Goal: Task Accomplishment & Management: Manage account settings

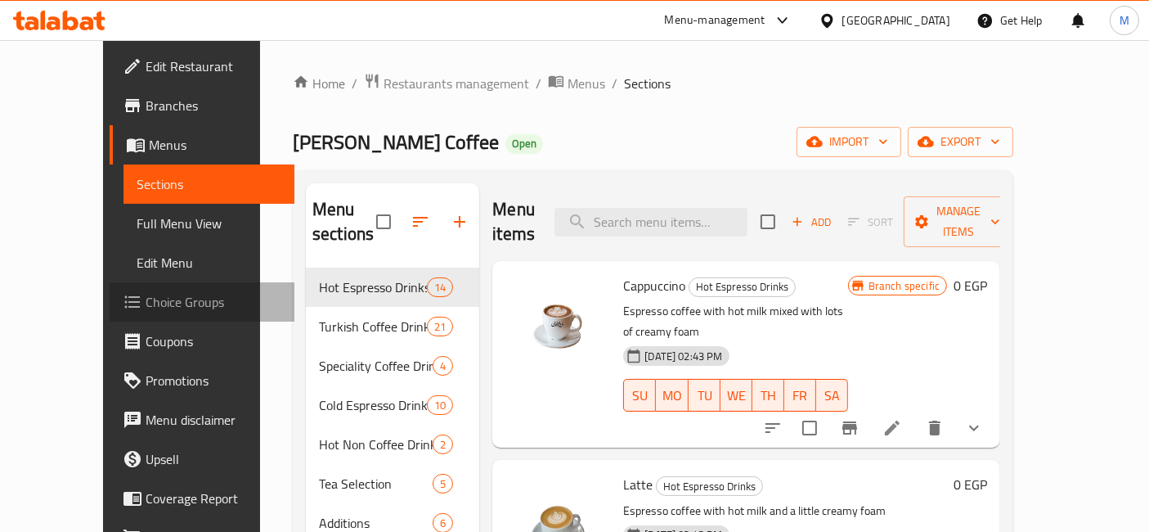
click at [146, 307] on span "Choice Groups" at bounding box center [214, 302] width 137 height 20
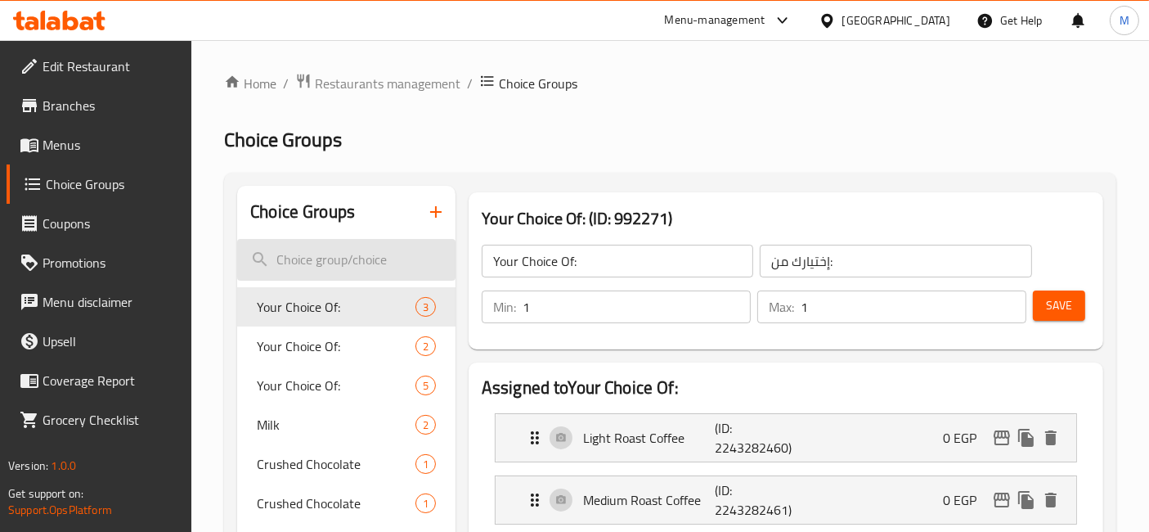
scroll to position [108, 0]
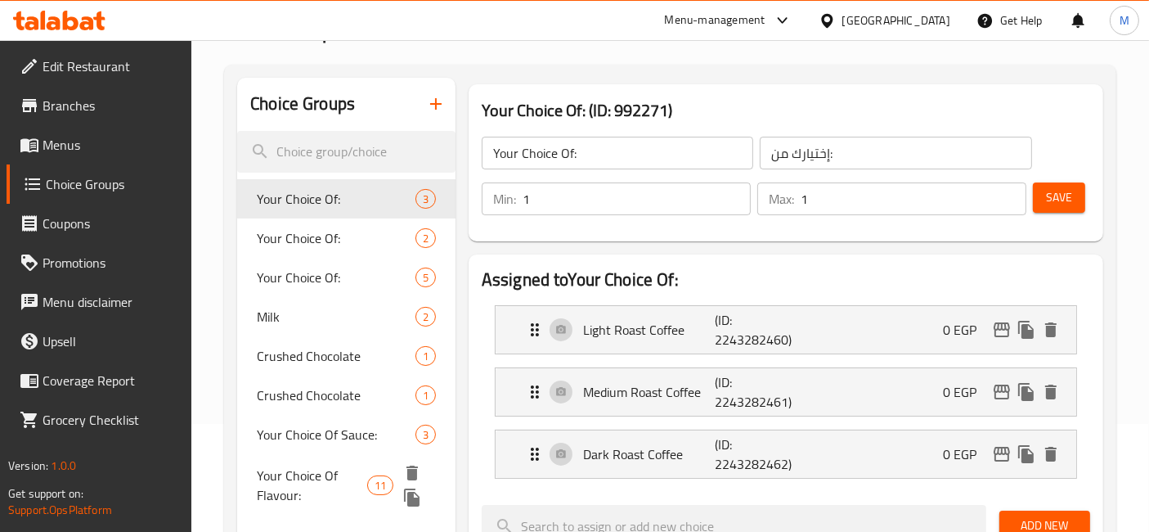
click at [358, 483] on span "Your Choice Of Flavour:" at bounding box center [312, 484] width 110 height 39
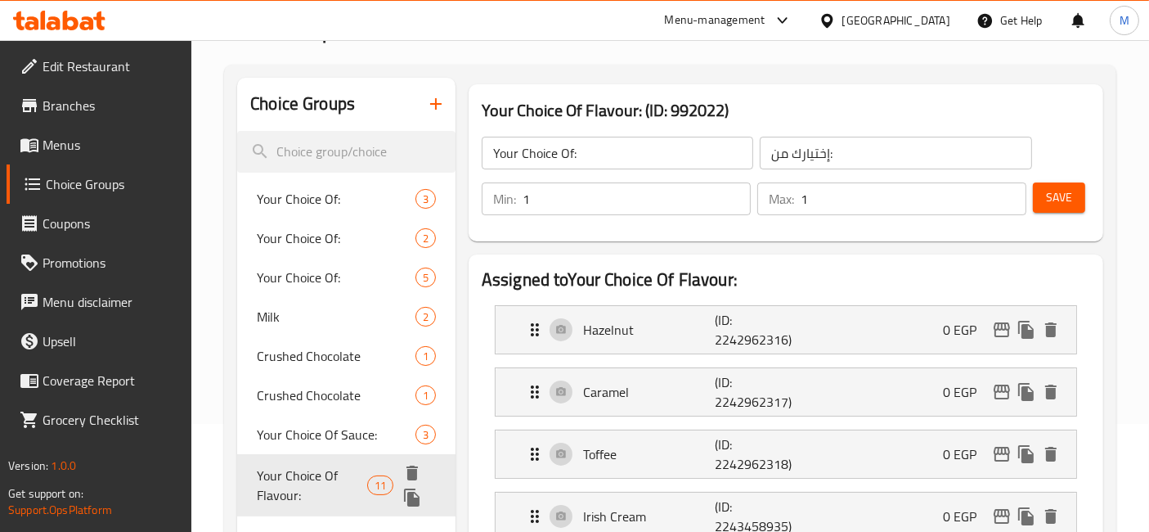
type input "Your Choice Of Flavour:"
type input "إختيارك من نكهة:"
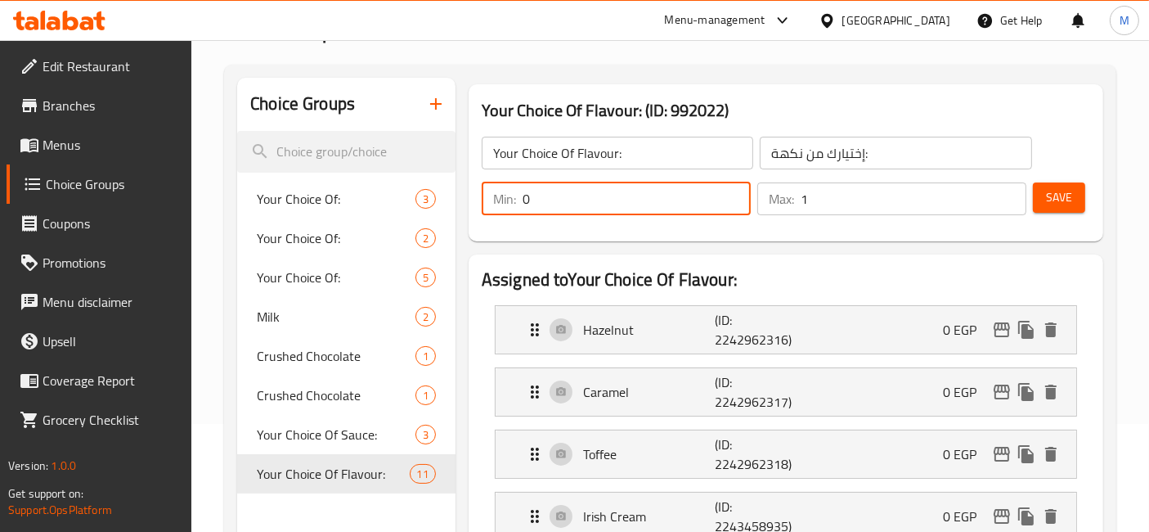
type input "0"
click at [736, 200] on input "0" at bounding box center [637, 198] width 228 height 33
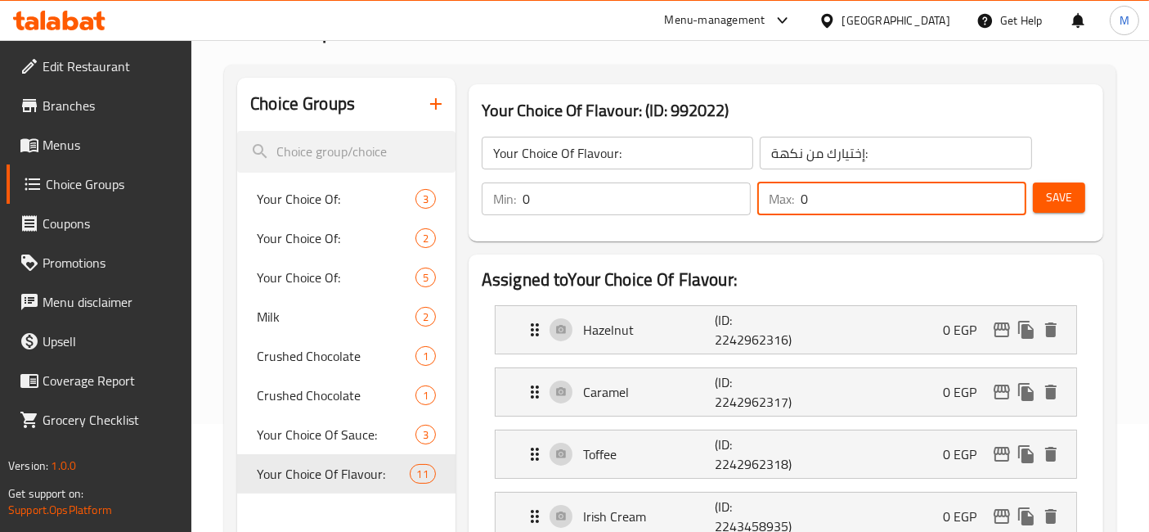
type input "0"
click at [1009, 200] on input "0" at bounding box center [914, 198] width 226 height 33
click at [1072, 193] on button "Save" at bounding box center [1059, 197] width 52 height 30
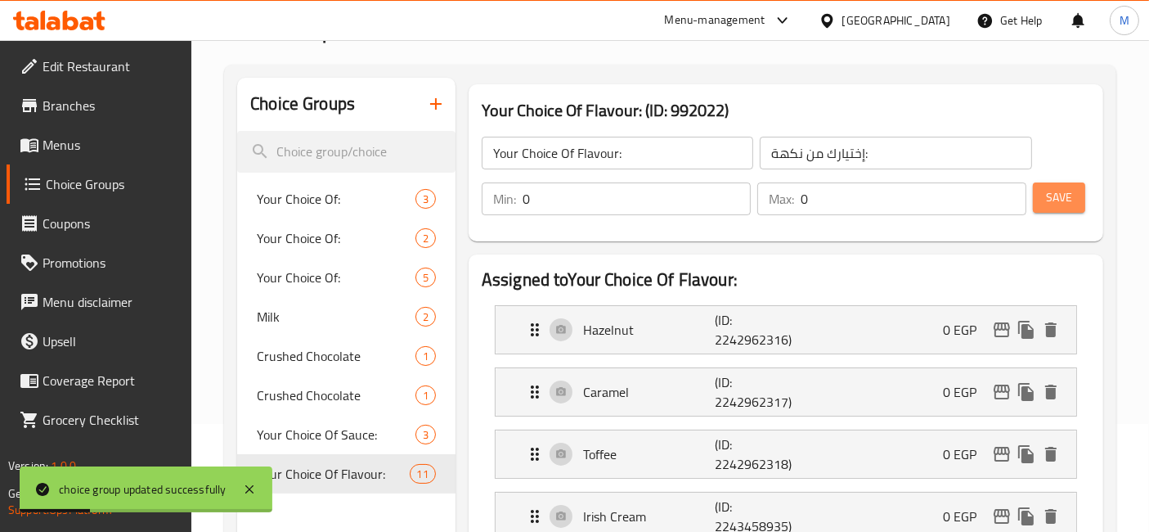
click at [1072, 193] on button "Save" at bounding box center [1059, 197] width 52 height 30
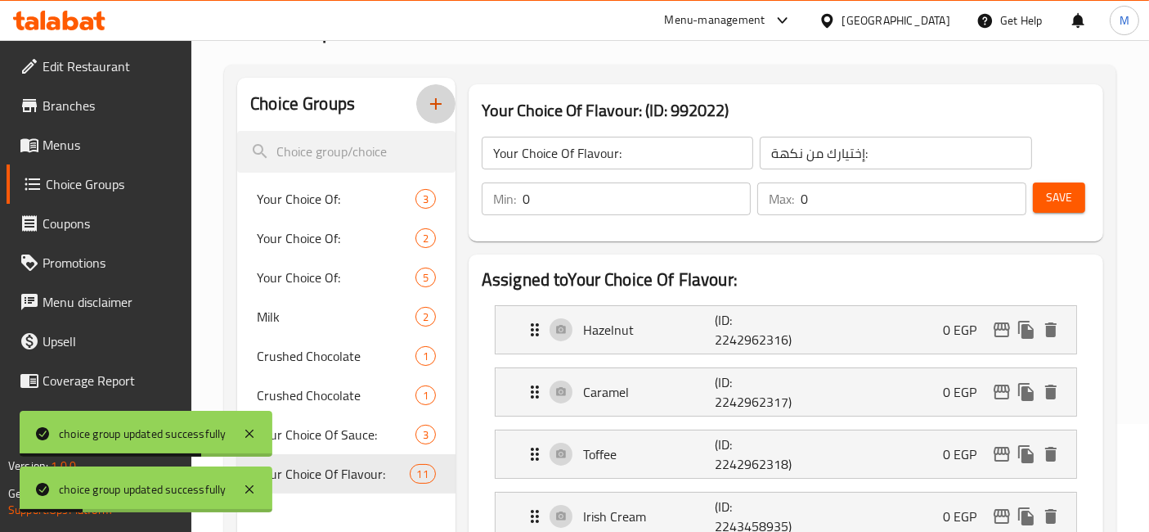
click at [428, 108] on icon "button" at bounding box center [436, 104] width 20 height 20
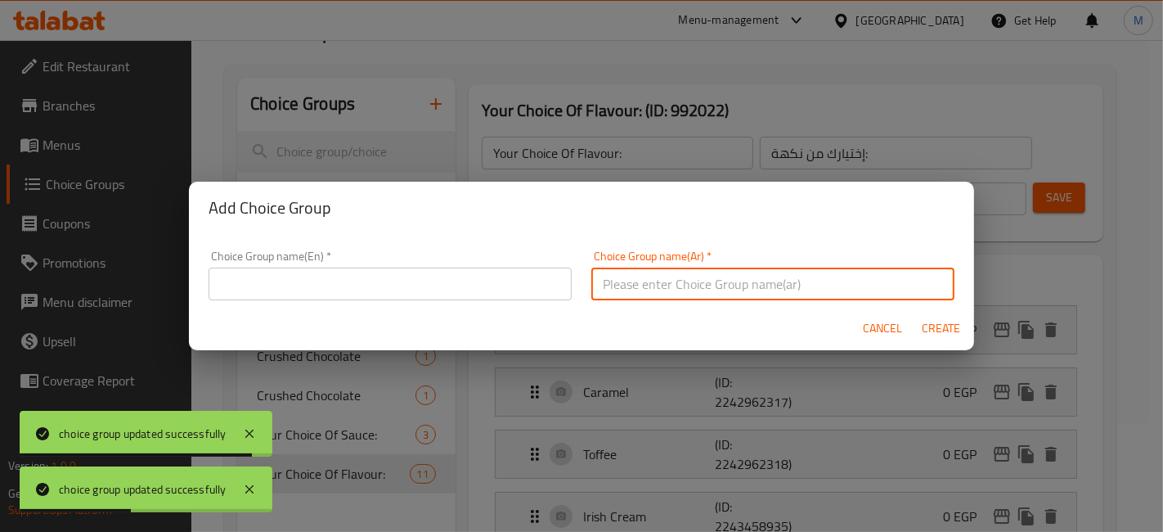
click at [628, 274] on input "text" at bounding box center [772, 283] width 363 height 33
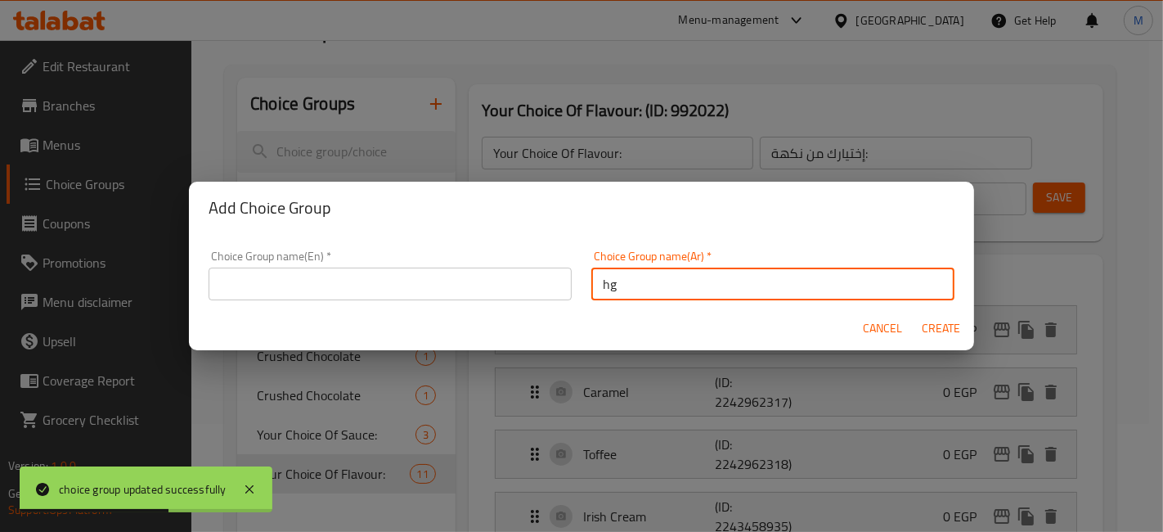
type input "h"
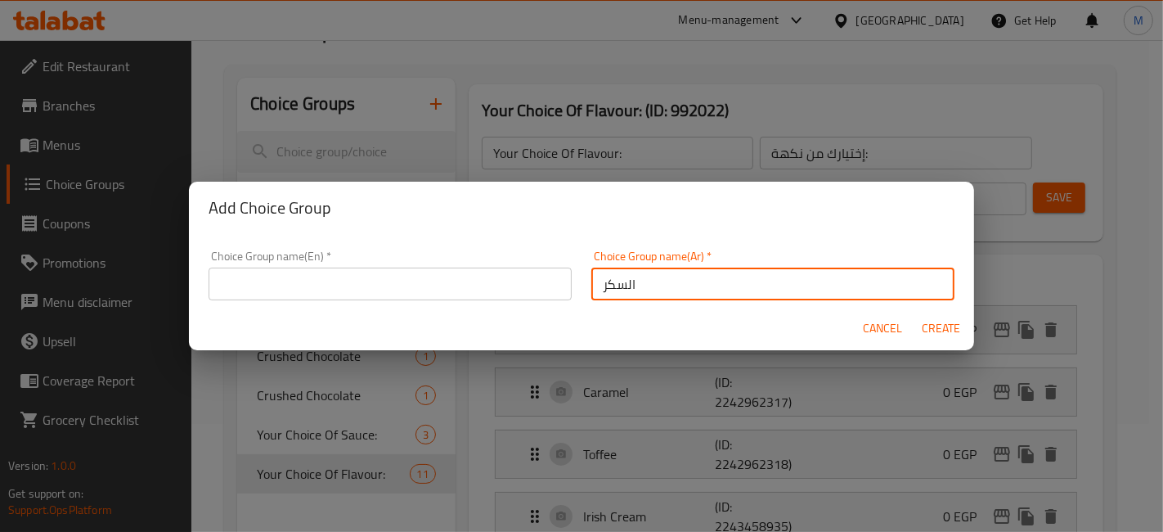
click at [623, 287] on input "السكر" at bounding box center [772, 283] width 363 height 33
type input "السكر"
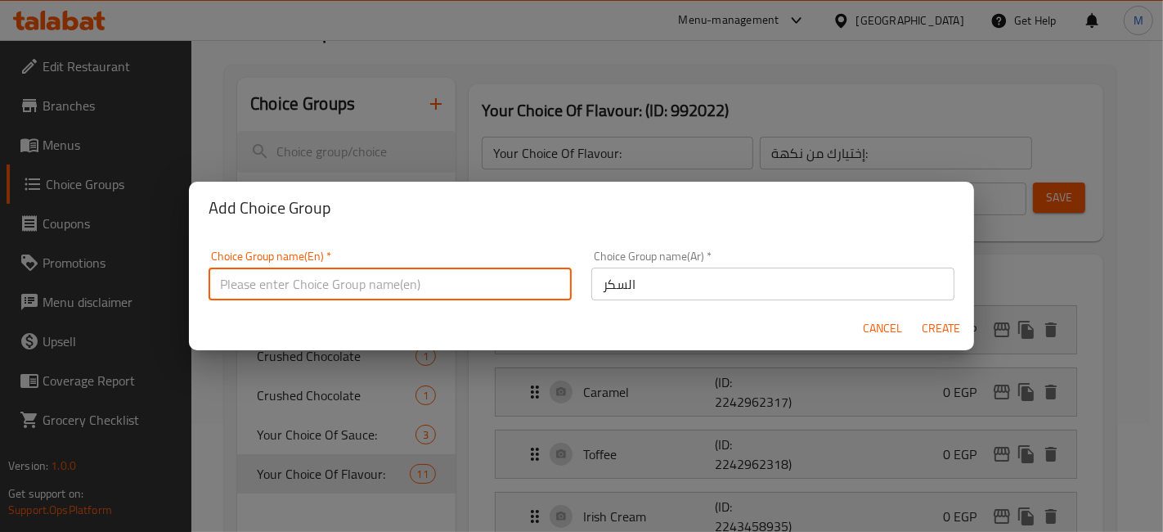
click at [376, 279] on input "text" at bounding box center [390, 283] width 363 height 33
paste input "Sugar"
type input "Sugar"
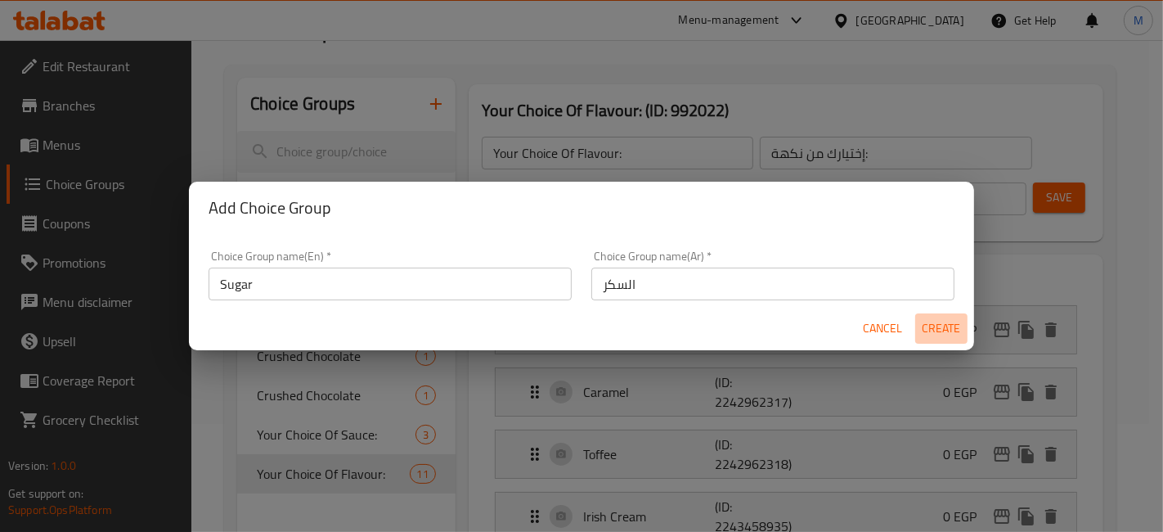
click at [932, 327] on span "Create" at bounding box center [941, 328] width 39 height 20
type input "Sugar"
type input "السكر"
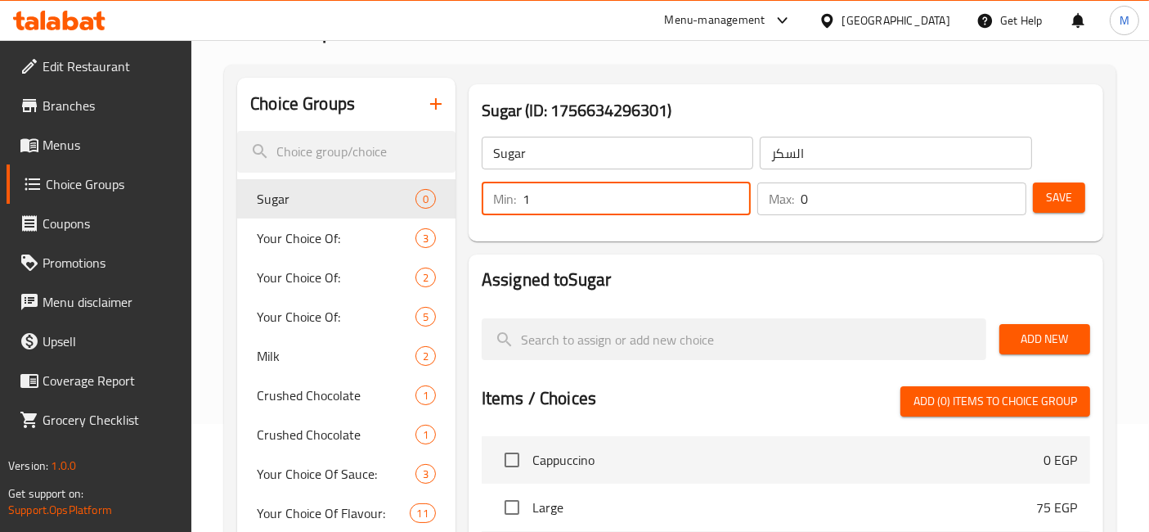
type input "1"
click at [733, 193] on input "1" at bounding box center [637, 198] width 228 height 33
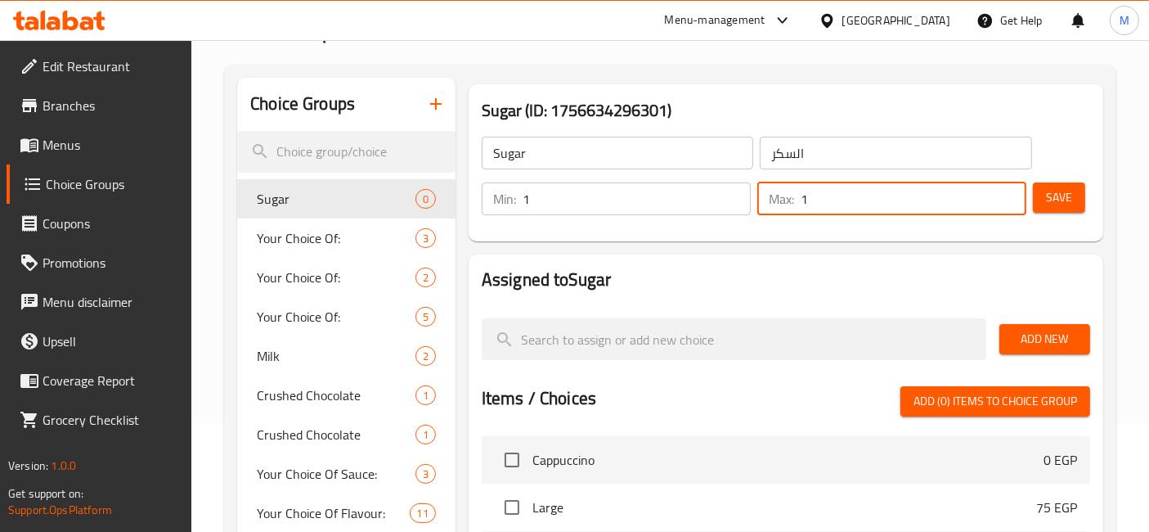
type input "1"
click at [1007, 192] on input "1" at bounding box center [914, 198] width 226 height 33
click at [1076, 197] on button "Save" at bounding box center [1059, 197] width 52 height 30
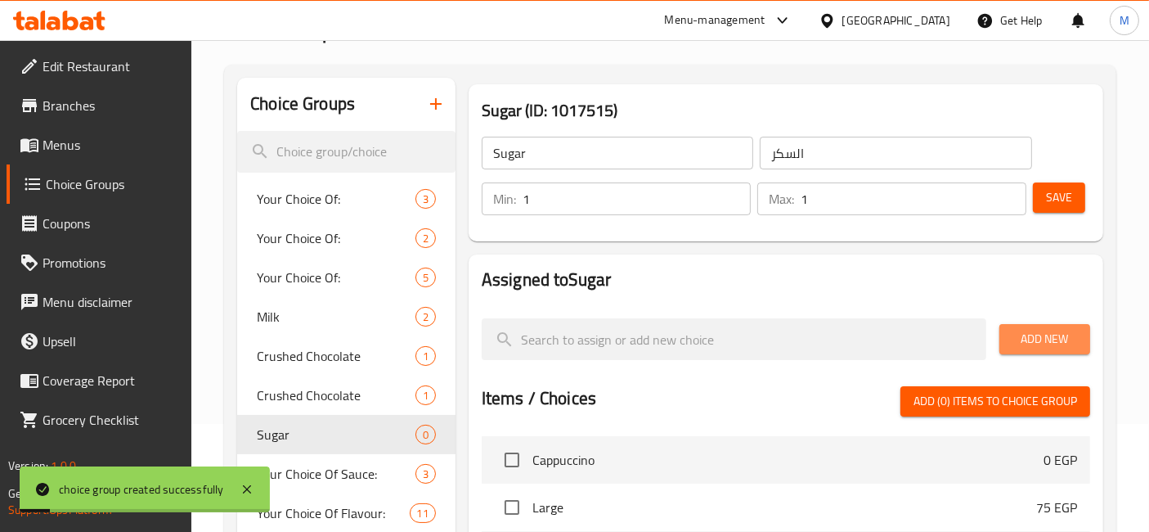
click at [1058, 333] on span "Add New" at bounding box center [1045, 339] width 65 height 20
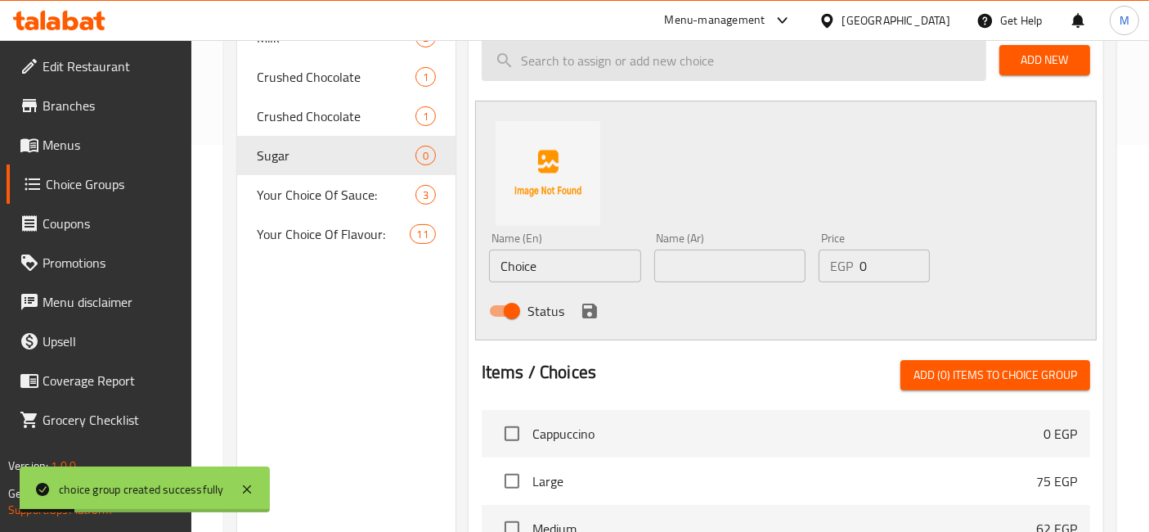
scroll to position [388, 0]
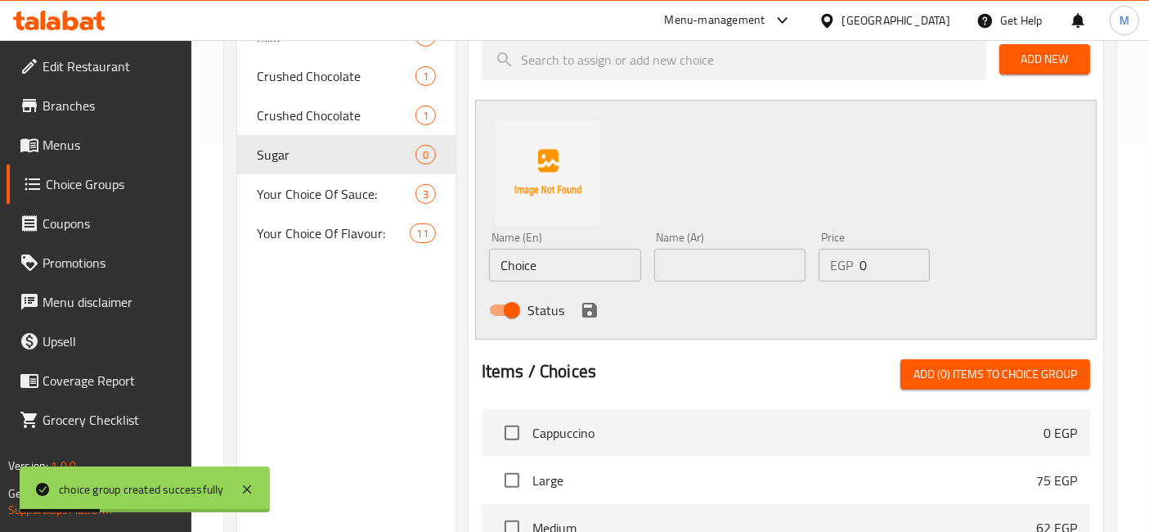
click at [587, 267] on input "Choice" at bounding box center [565, 265] width 152 height 33
click at [681, 267] on input "س" at bounding box center [730, 265] width 152 height 33
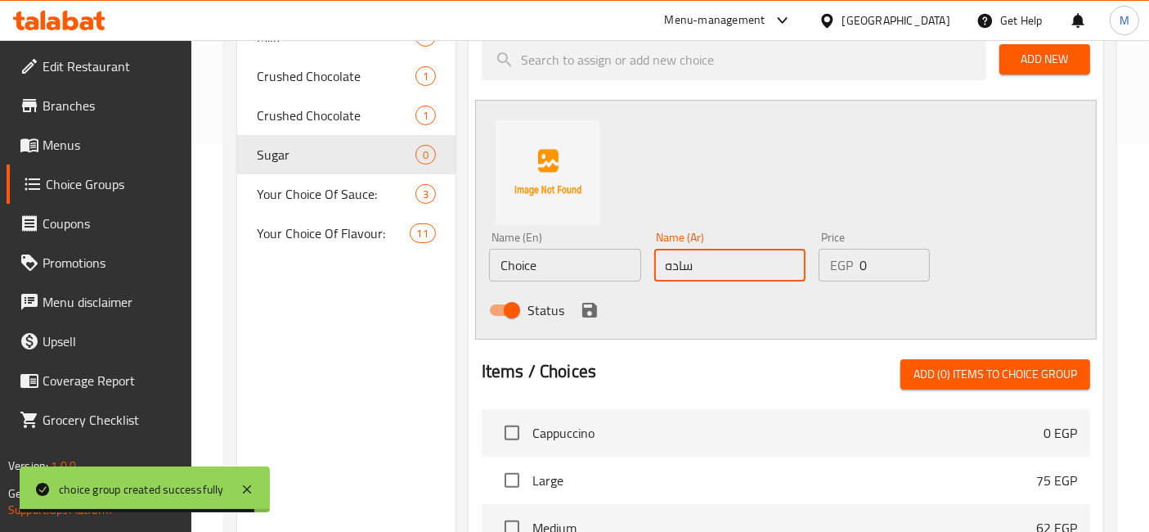
click at [680, 268] on input "ساده" at bounding box center [730, 265] width 152 height 33
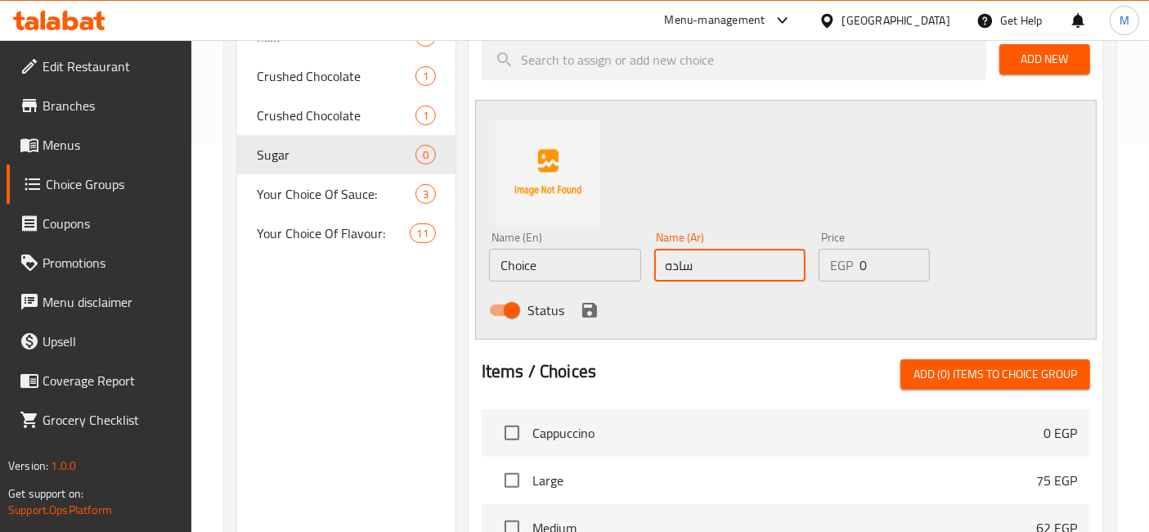
type input "ساده"
click at [606, 265] on input "Choice" at bounding box center [565, 265] width 152 height 33
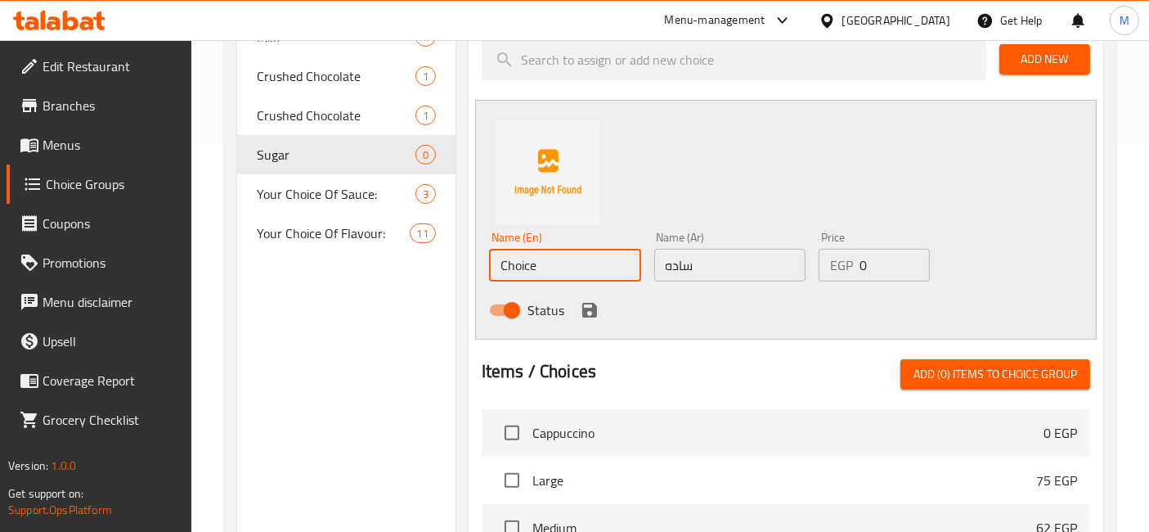
click at [606, 265] on input "Choice" at bounding box center [565, 265] width 152 height 33
type input "Plain"
click at [589, 309] on icon "save" at bounding box center [589, 310] width 15 height 15
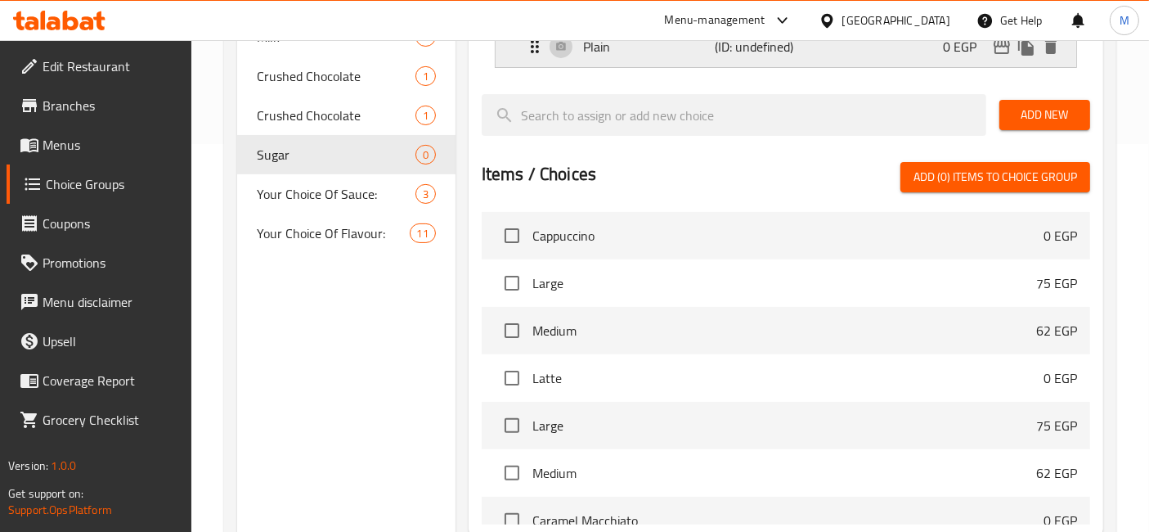
click at [1035, 57] on div "0 EGP" at bounding box center [1003, 46] width 120 height 25
click at [1030, 54] on icon "duplicate" at bounding box center [1026, 47] width 16 height 18
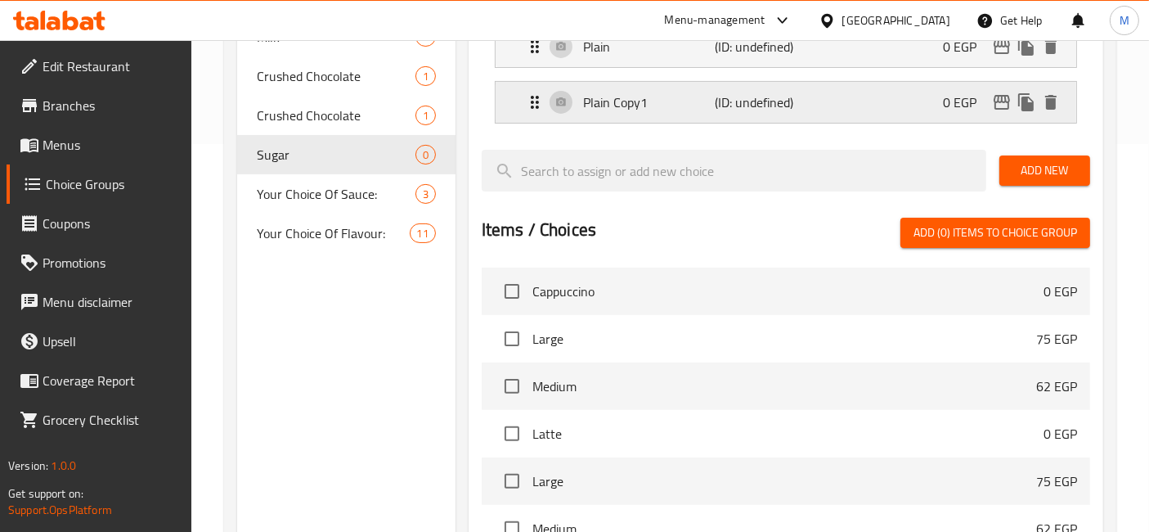
click at [685, 103] on p "Plain Copy1" at bounding box center [649, 102] width 132 height 20
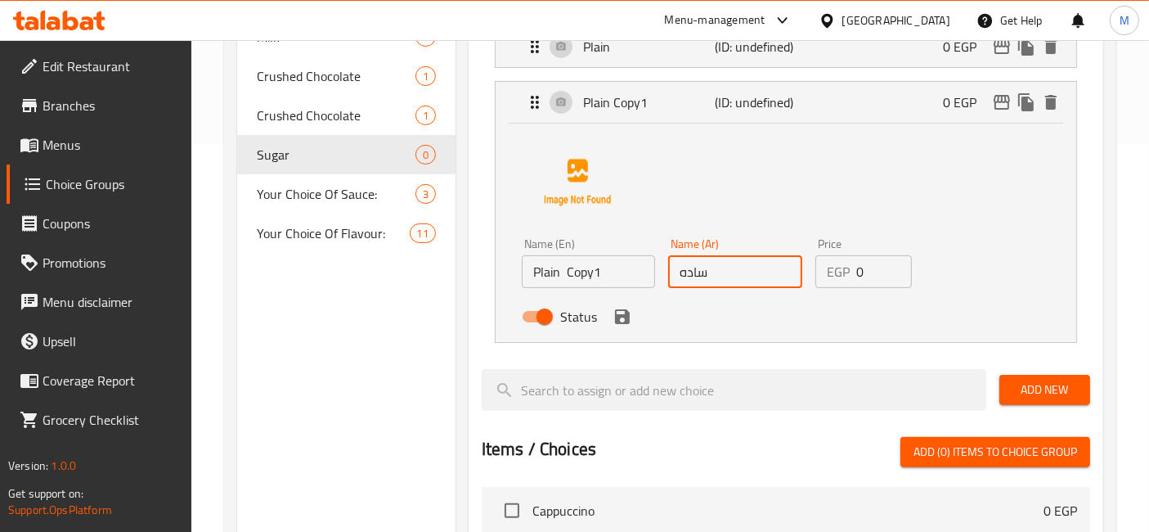
click at [731, 259] on input "ساده" at bounding box center [734, 271] width 133 height 33
type input "l"
type input "مظبوط"
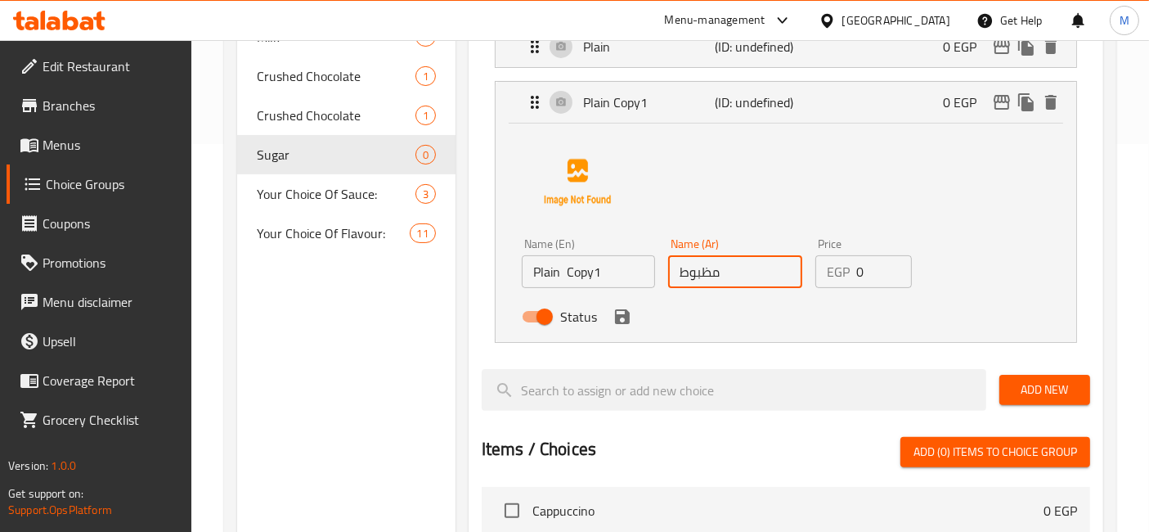
click at [559, 276] on input "Plain Copy1" at bounding box center [588, 271] width 133 height 33
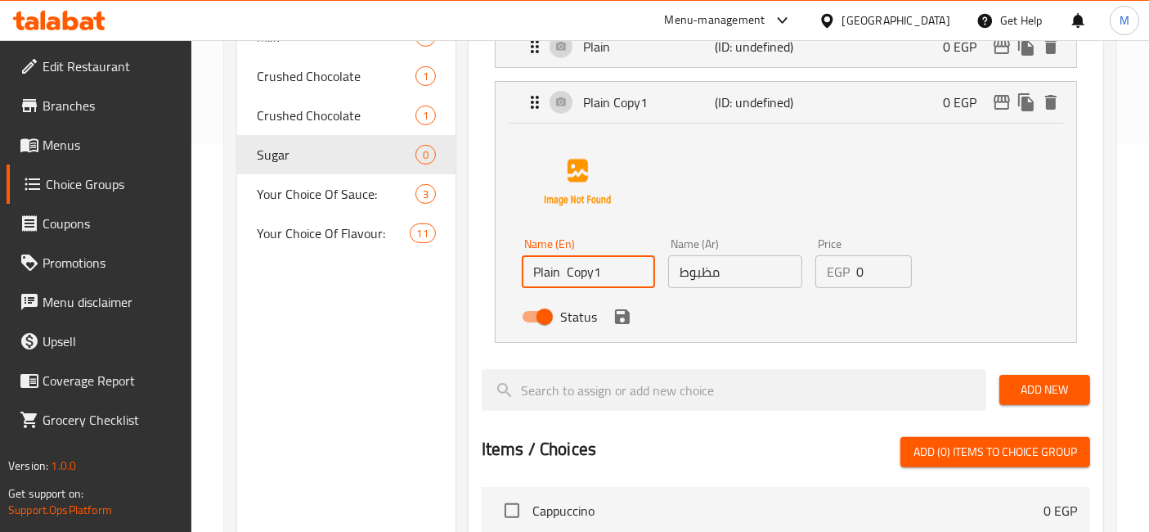
click at [559, 276] on input "Plain Copy1" at bounding box center [588, 271] width 133 height 33
click at [629, 318] on icon "save" at bounding box center [623, 317] width 20 height 20
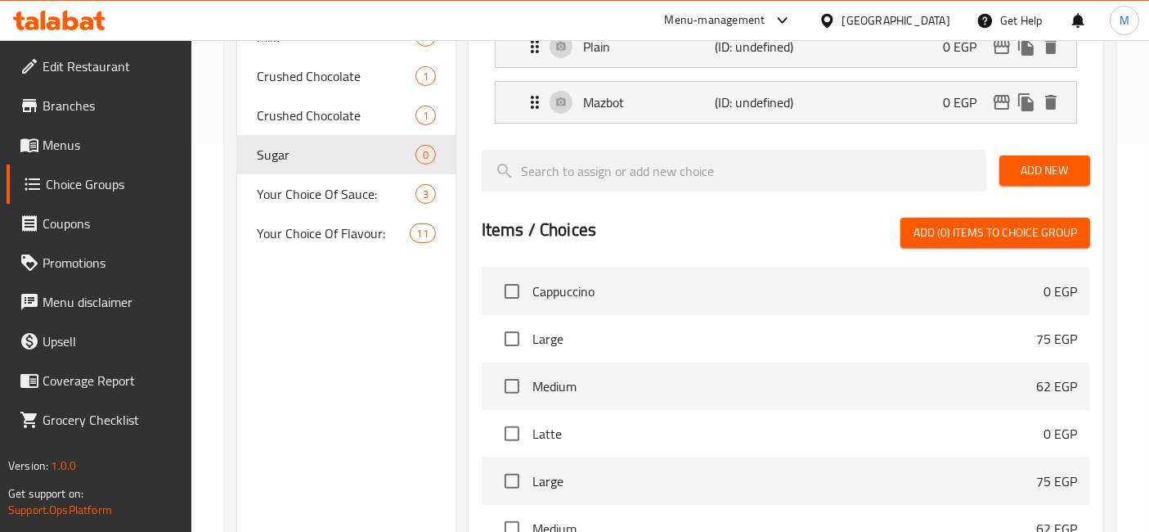
type input "Mazbot"
click at [1030, 106] on icon "duplicate" at bounding box center [1026, 102] width 16 height 18
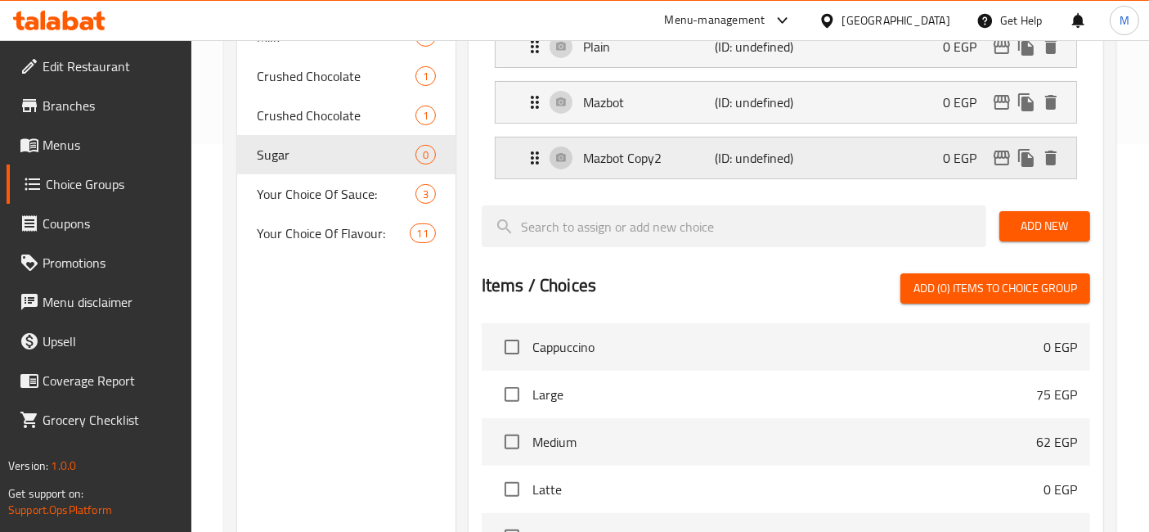
click at [811, 167] on div "Mazbot Copy2 (ID: undefined) 0 EGP" at bounding box center [791, 157] width 532 height 41
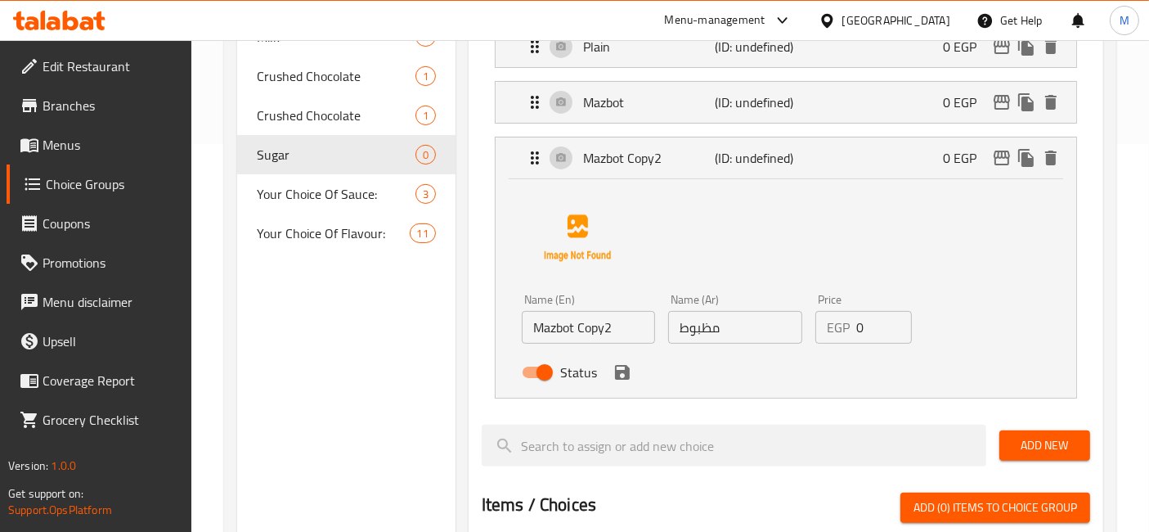
click at [735, 323] on input "مظبوط" at bounding box center [734, 327] width 133 height 33
type input "."
click at [606, 328] on input "Mazbot Copy2" at bounding box center [588, 327] width 133 height 33
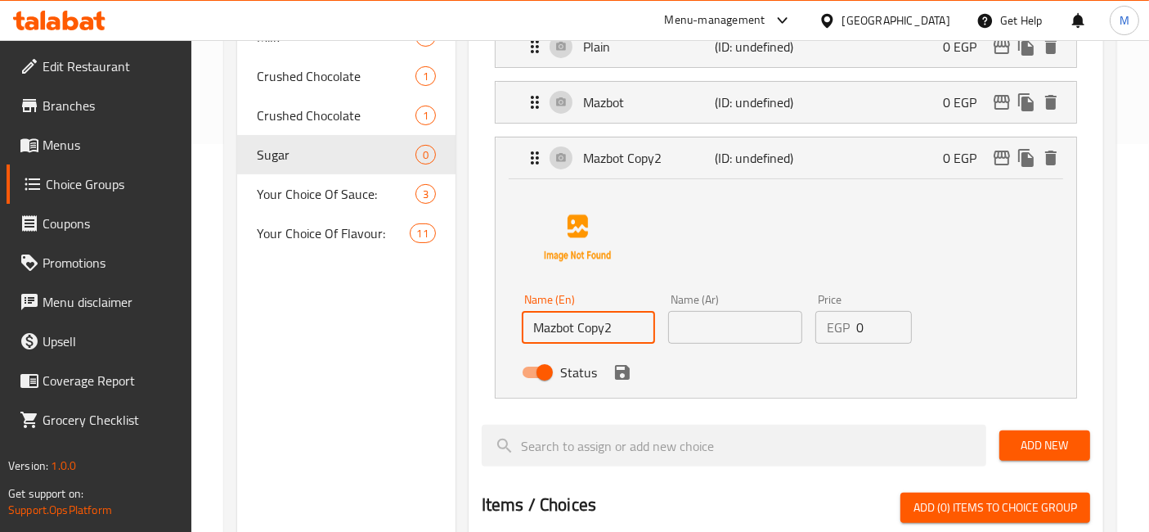
click at [606, 328] on input "Mazbot Copy2" at bounding box center [588, 327] width 133 height 33
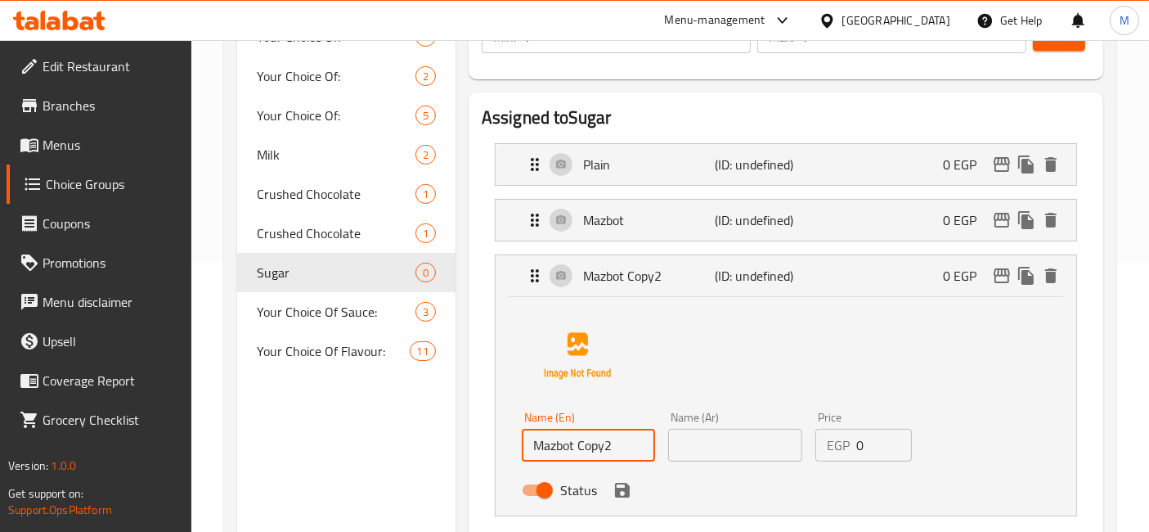
scroll to position [268, 0]
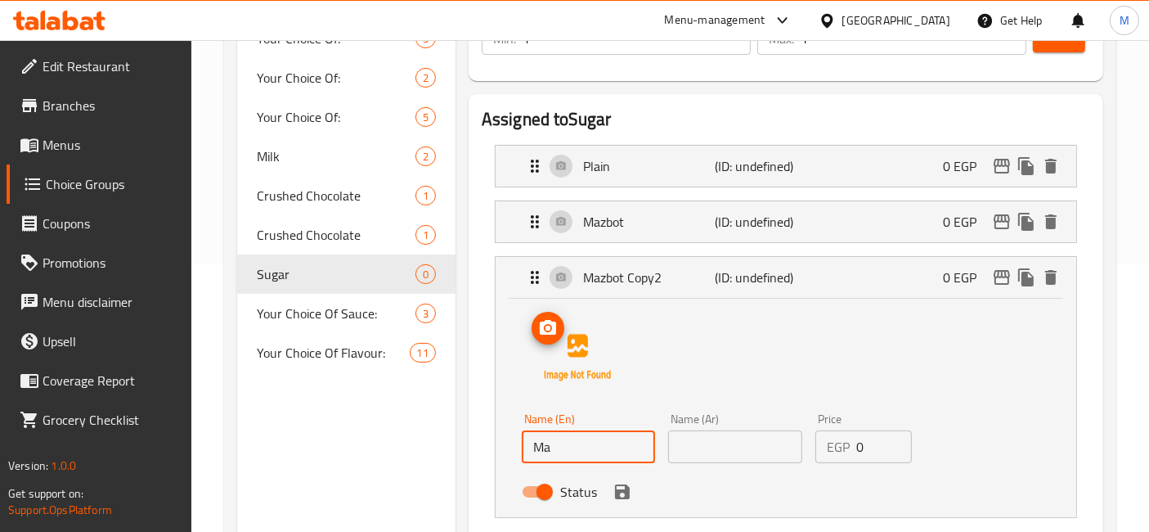
type input "M"
type input "More sugar"
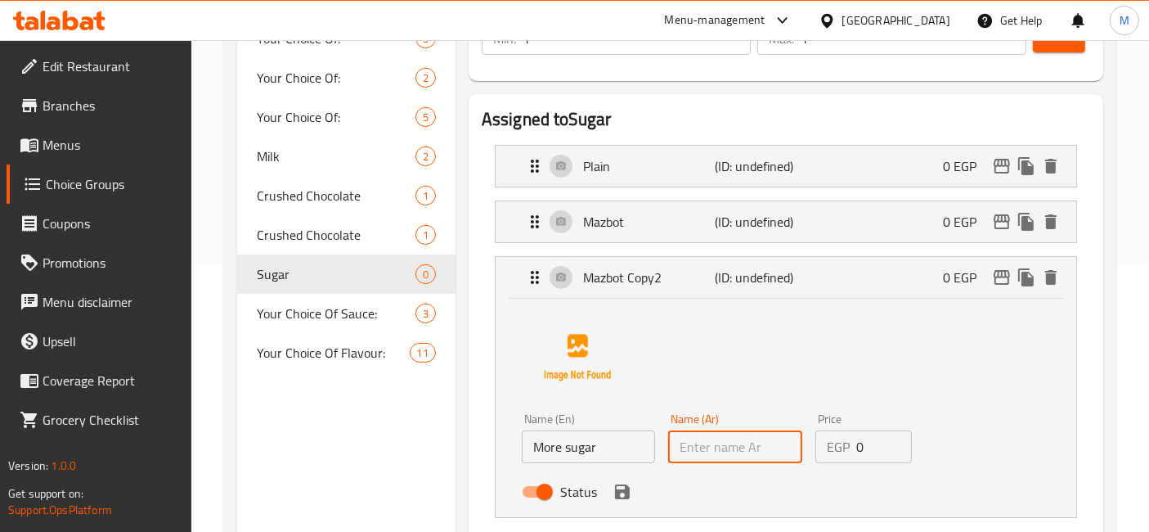
click at [715, 451] on input "text" at bounding box center [734, 446] width 133 height 33
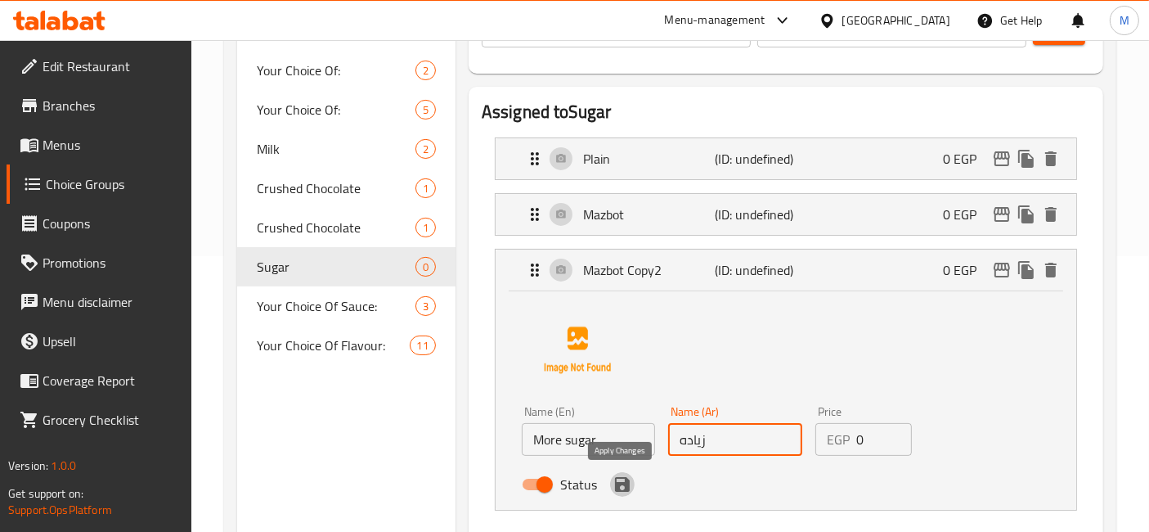
click at [624, 483] on icon "save" at bounding box center [622, 484] width 15 height 15
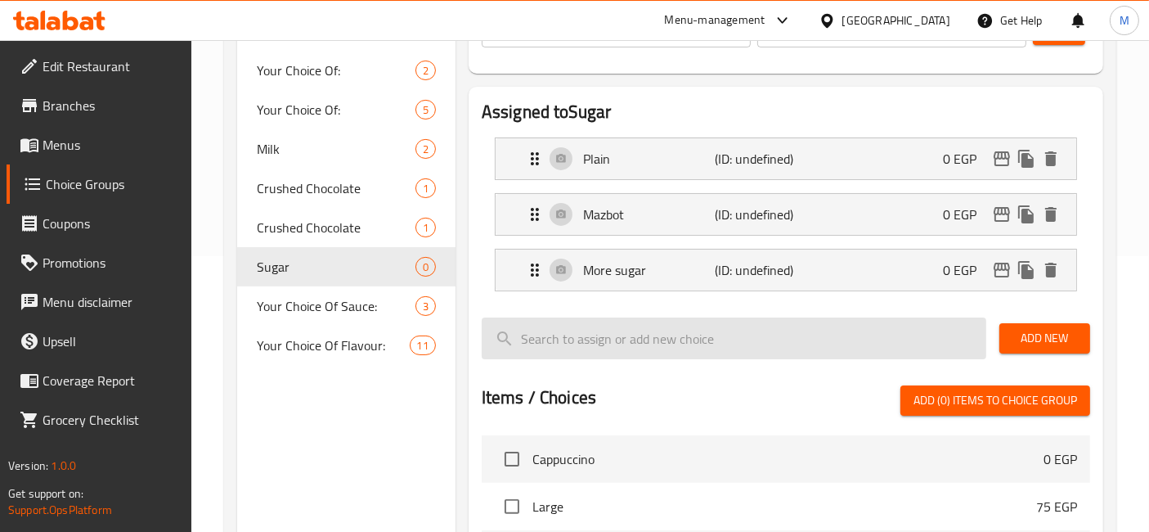
type input "زياده"
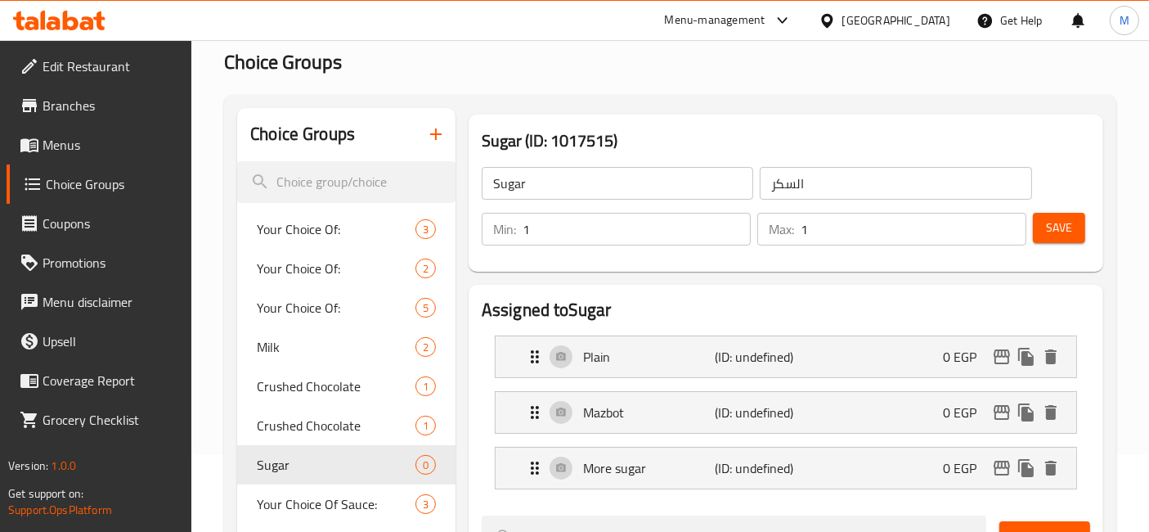
scroll to position [70, 0]
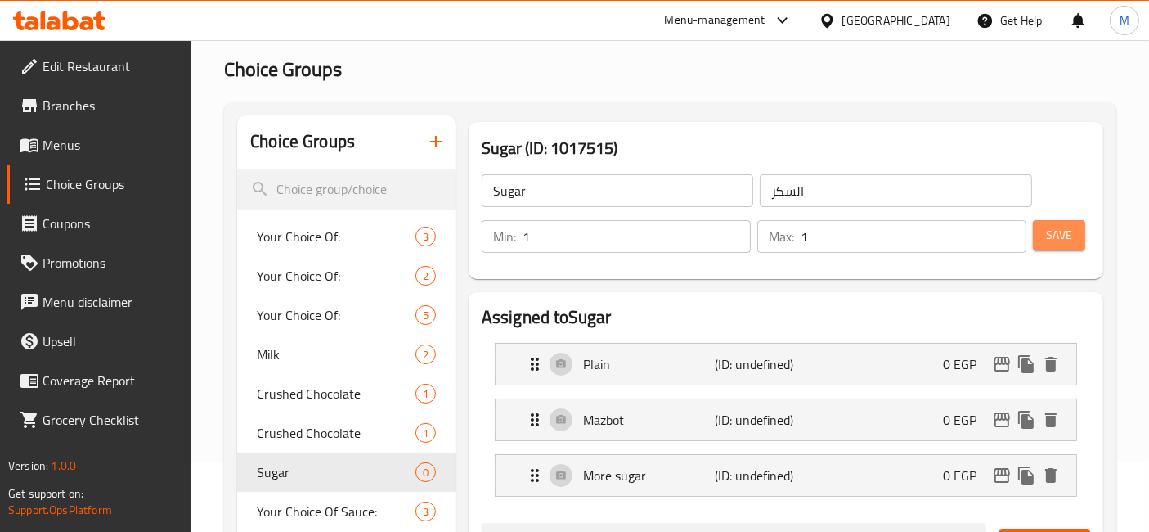
click at [1071, 238] on span "Save" at bounding box center [1059, 235] width 26 height 20
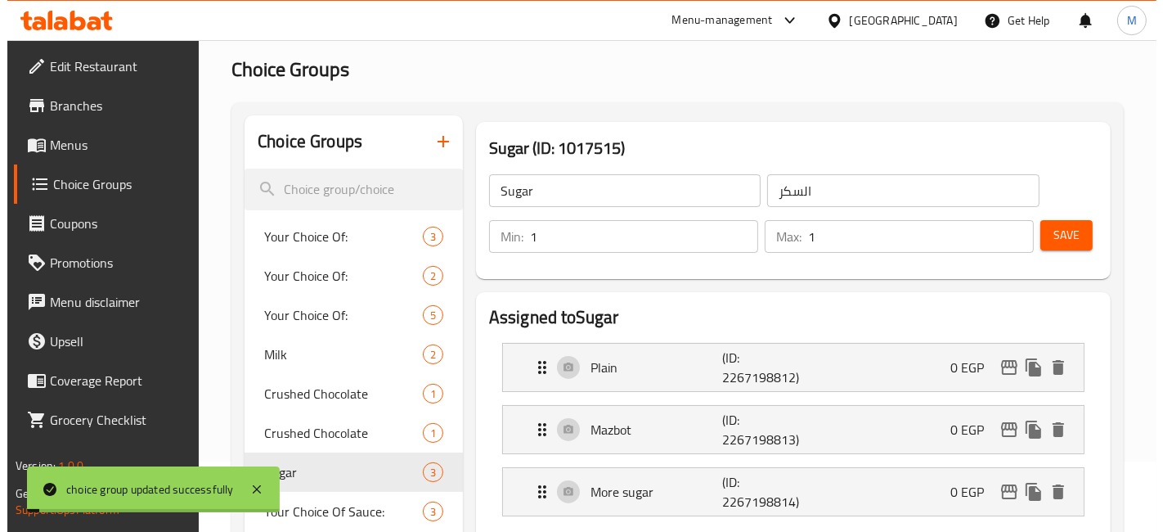
scroll to position [689, 0]
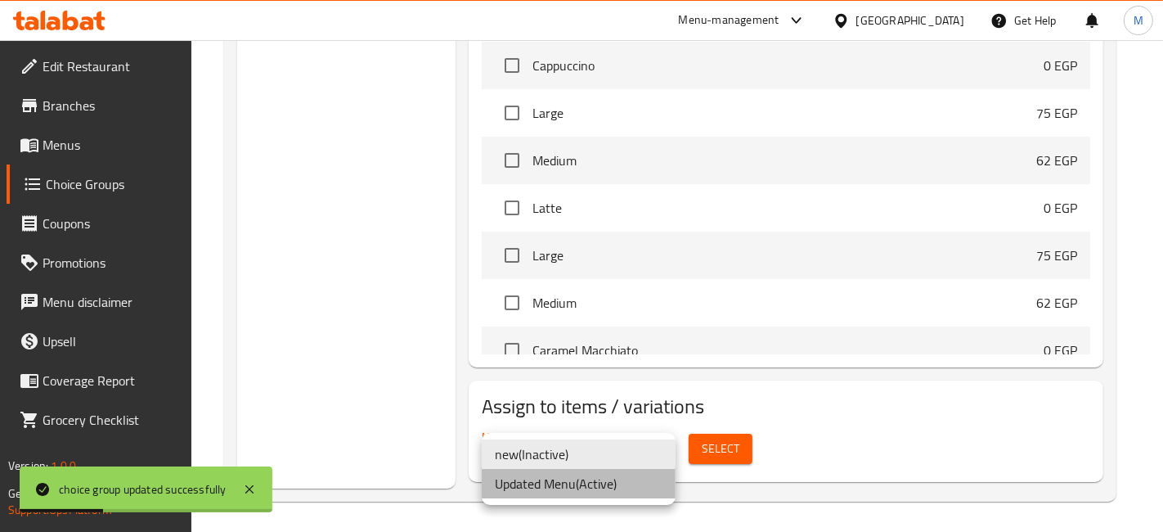
click at [620, 474] on li "Updated Menu ( Active )" at bounding box center [579, 483] width 194 height 29
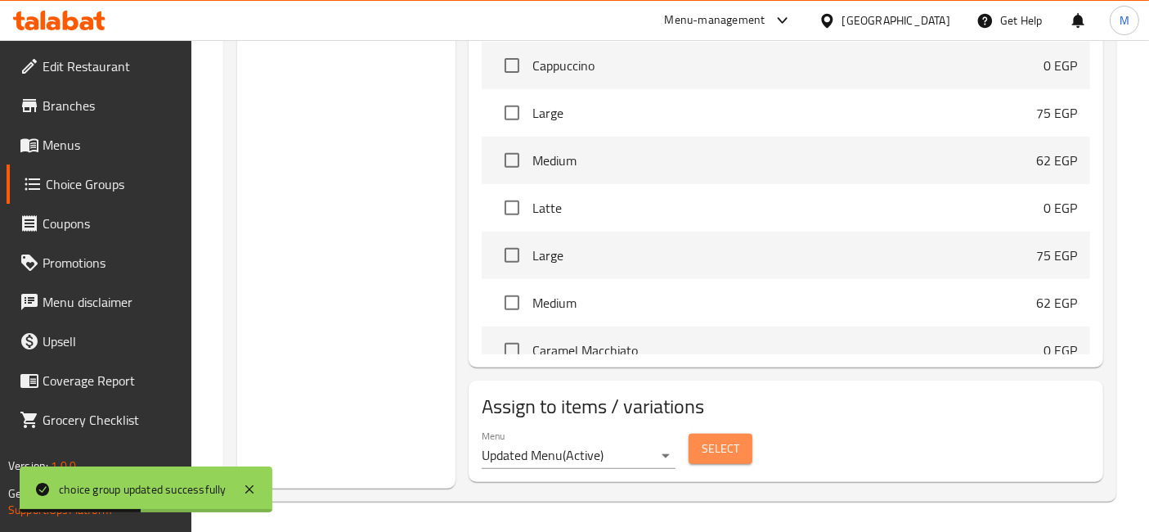
click at [721, 443] on span "Select" at bounding box center [721, 448] width 38 height 20
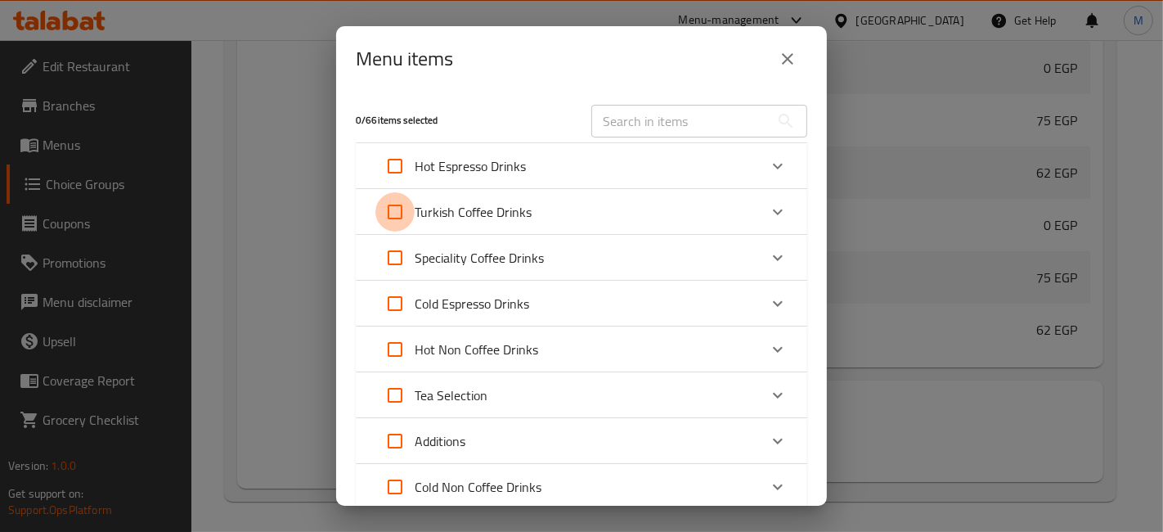
click at [392, 206] on input "Expand" at bounding box center [394, 211] width 39 height 39
checkbox input "true"
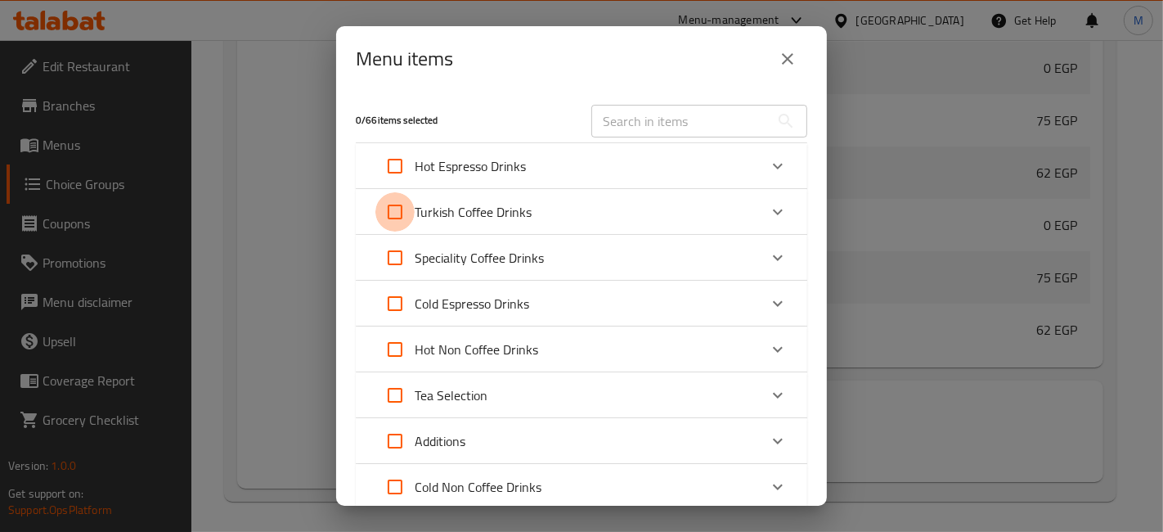
checkbox input "true"
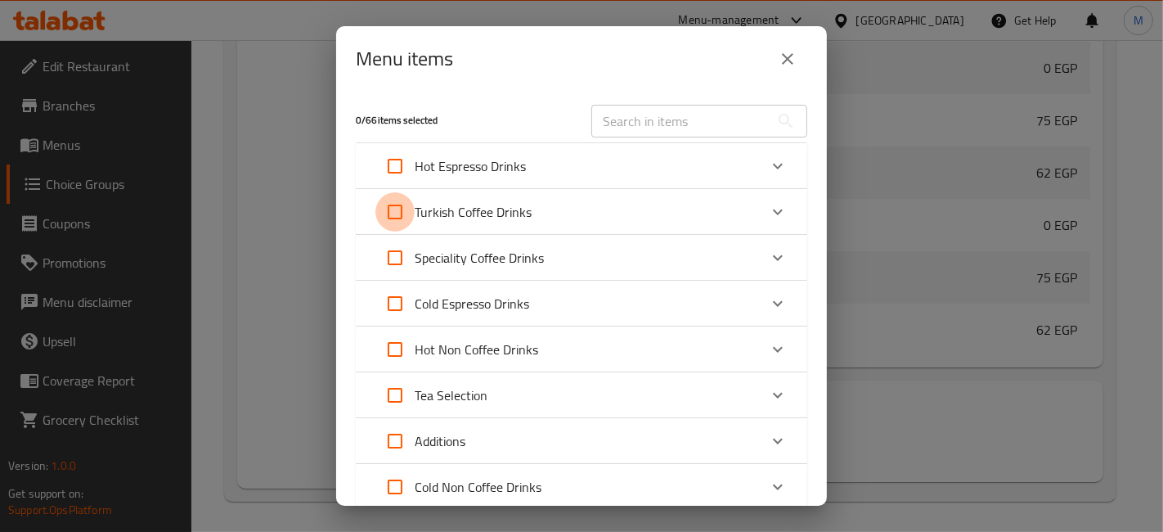
checkbox input "true"
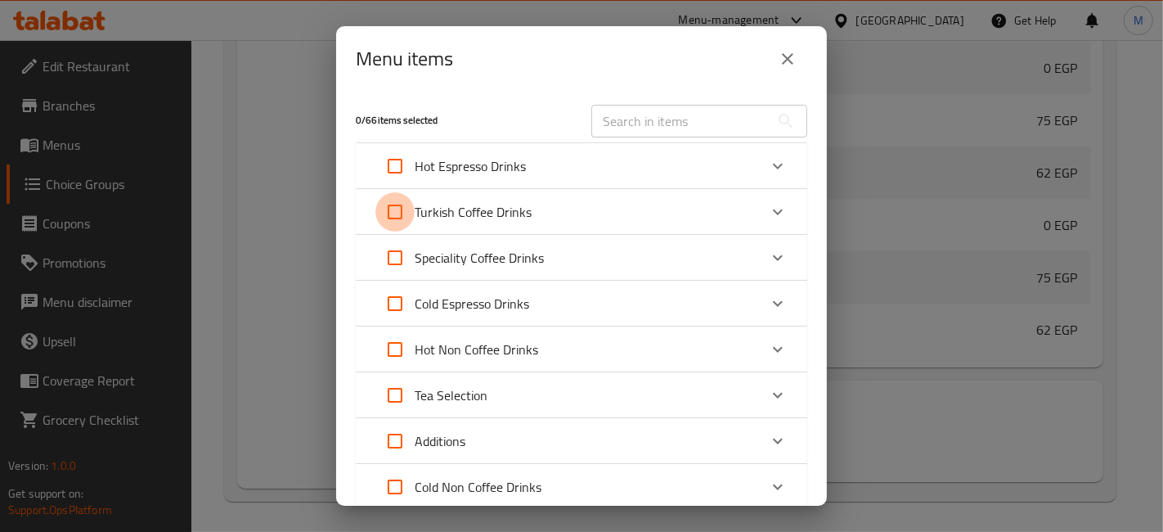
checkbox input "true"
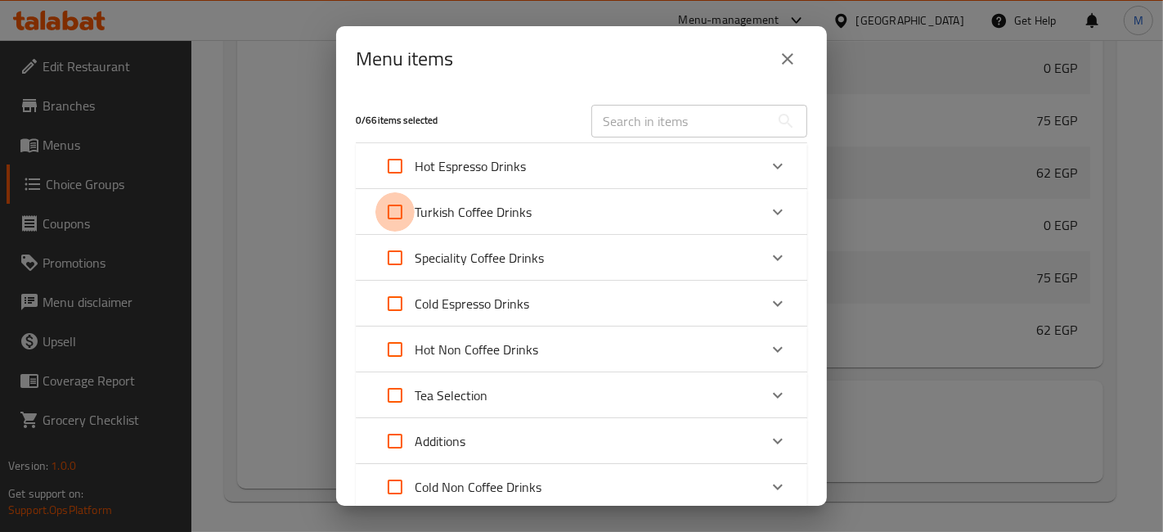
checkbox input "true"
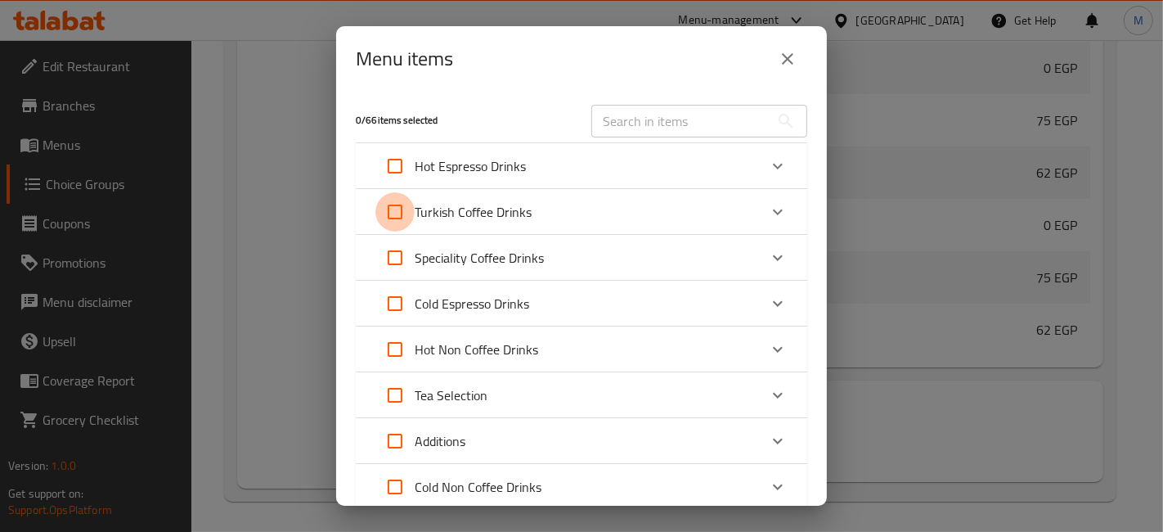
checkbox input "true"
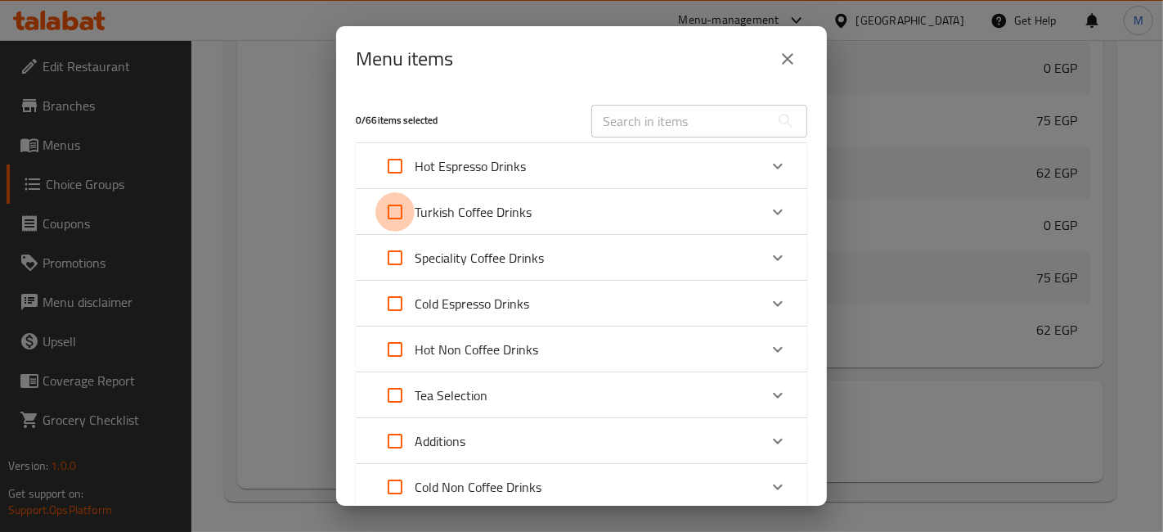
checkbox input "true"
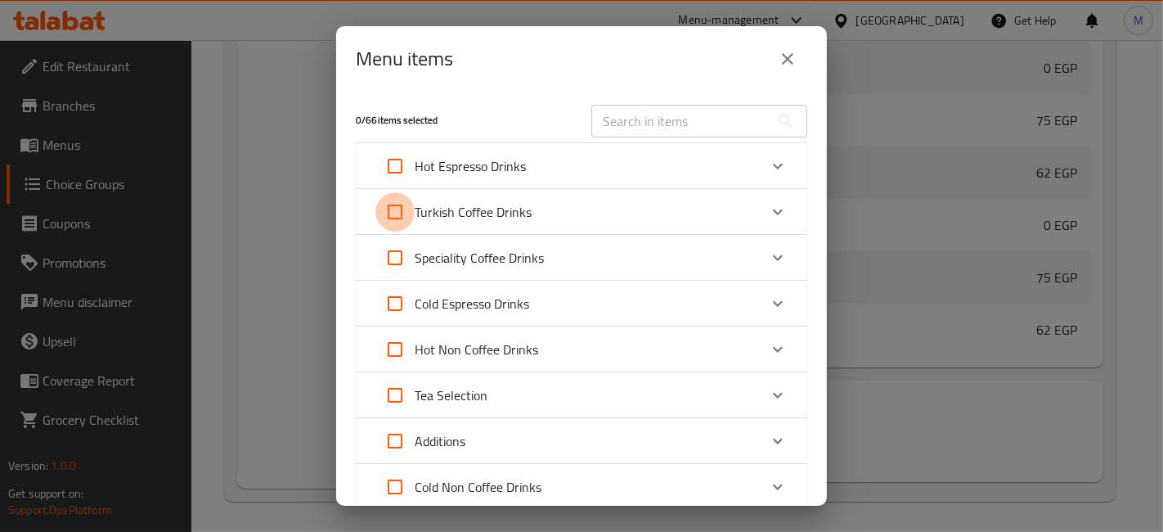
checkbox input "true"
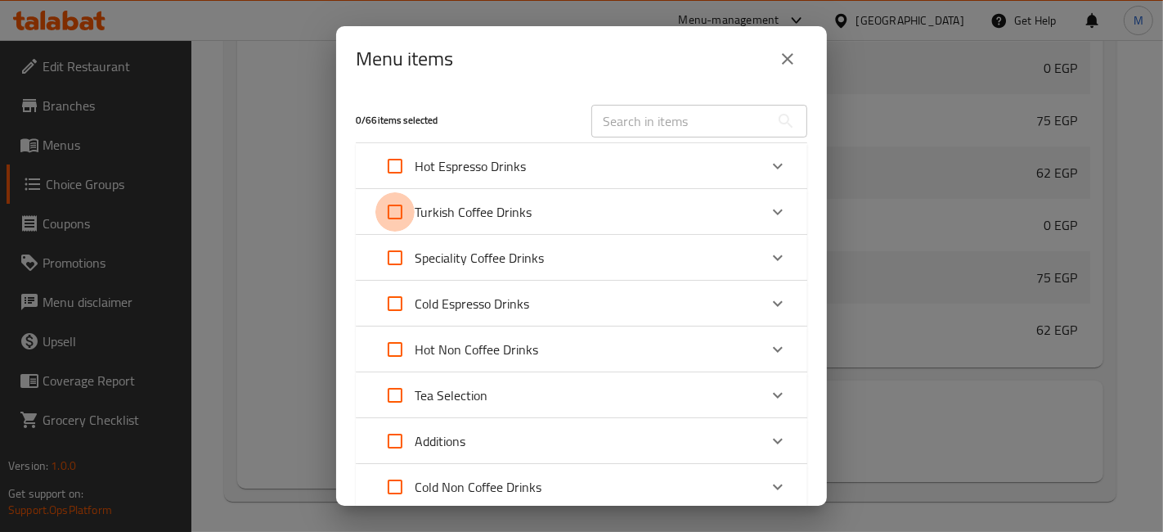
checkbox input "true"
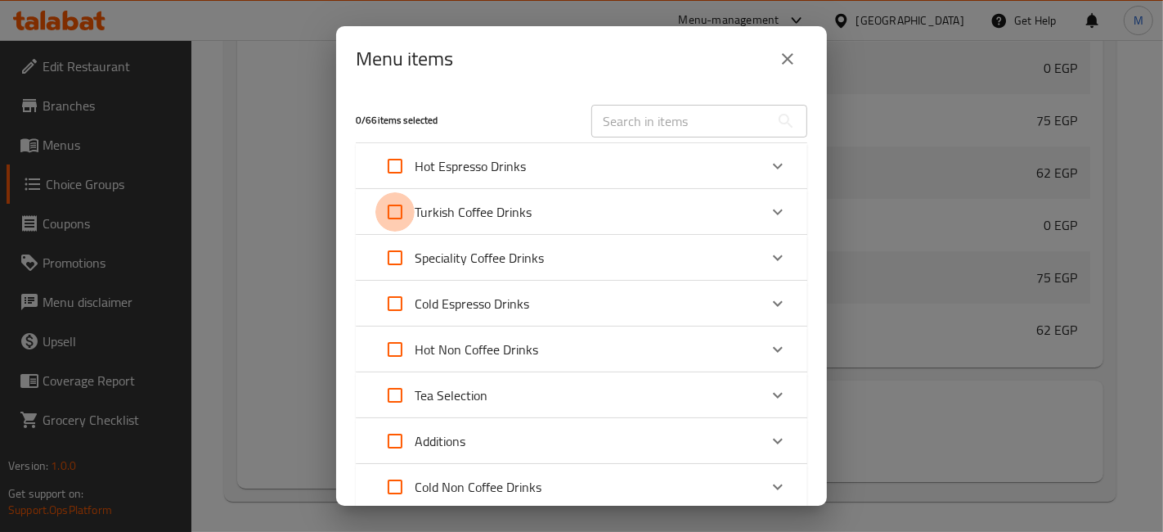
checkbox input "true"
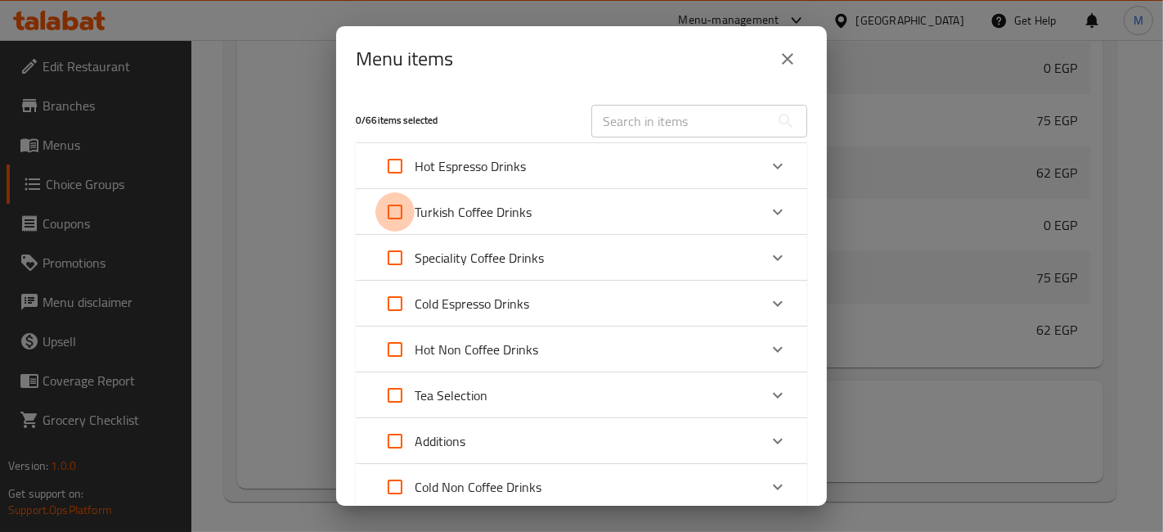
checkbox input "true"
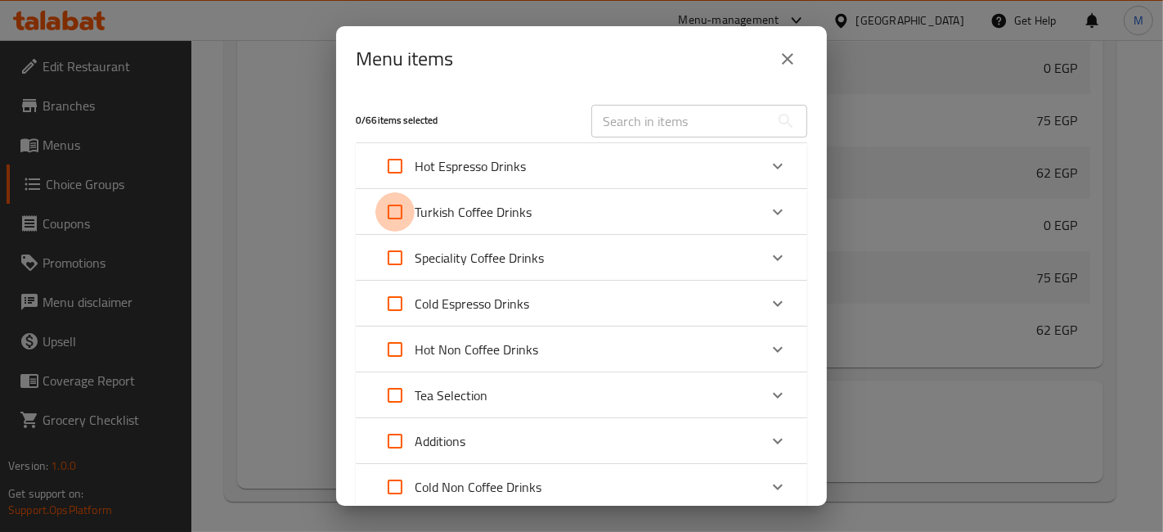
checkbox input "true"
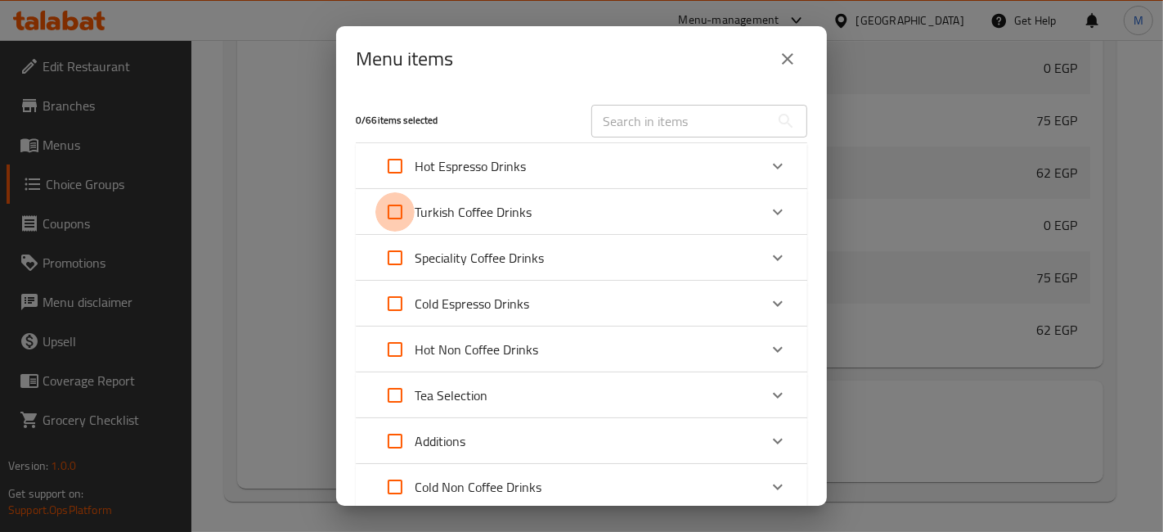
checkbox input "true"
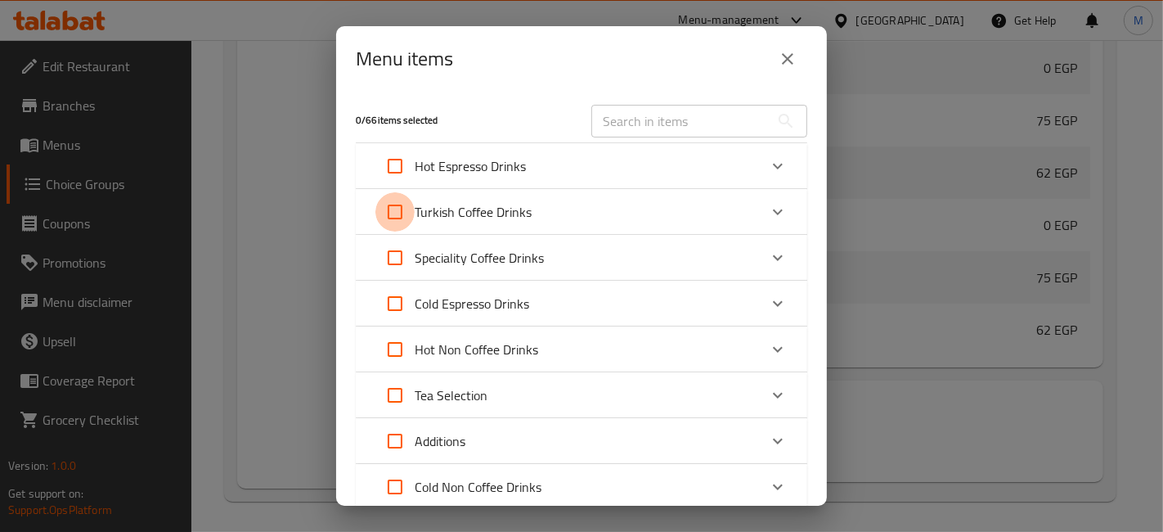
checkbox input "true"
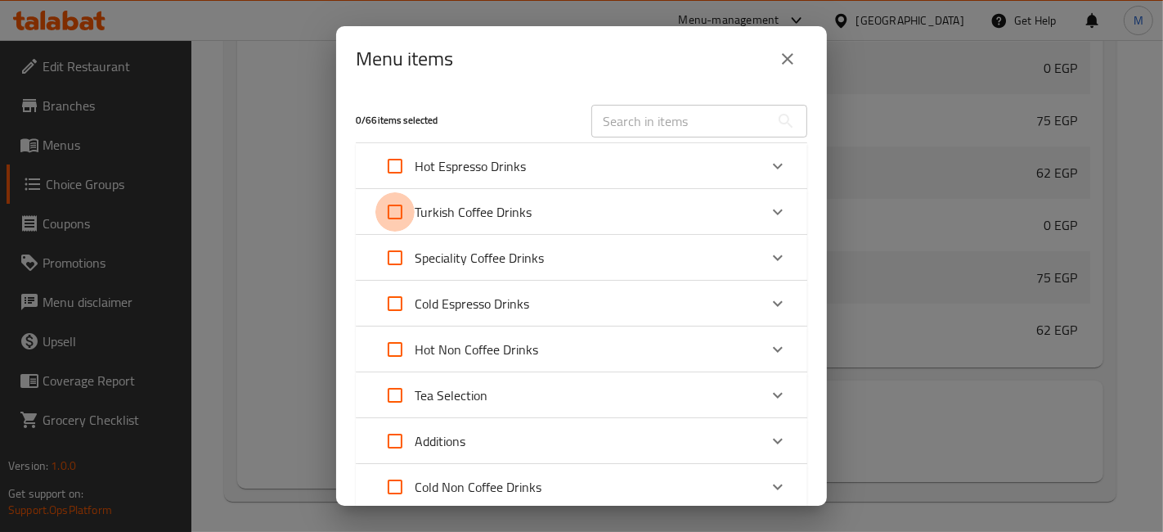
checkbox input "true"
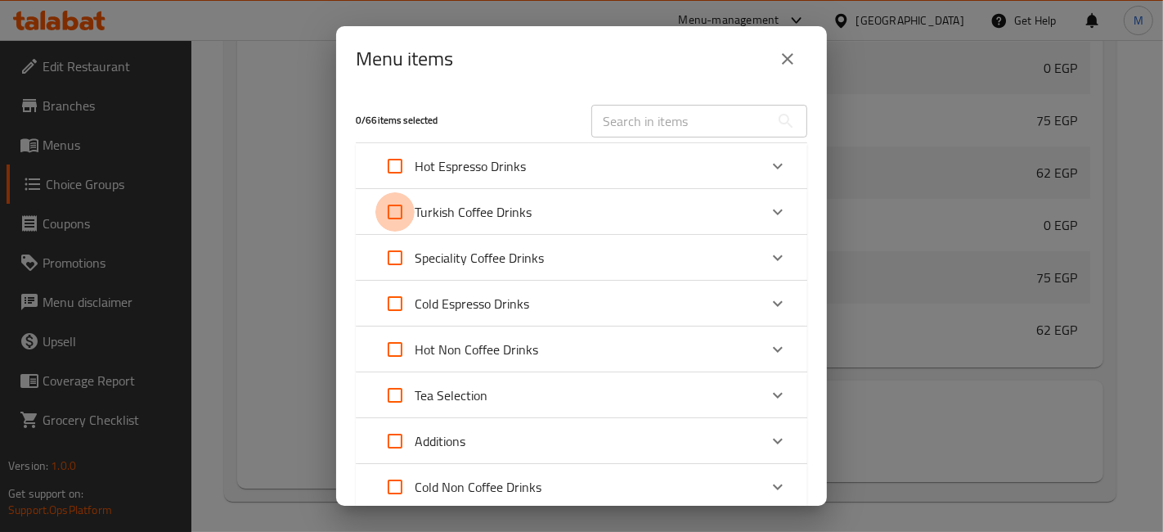
checkbox input "true"
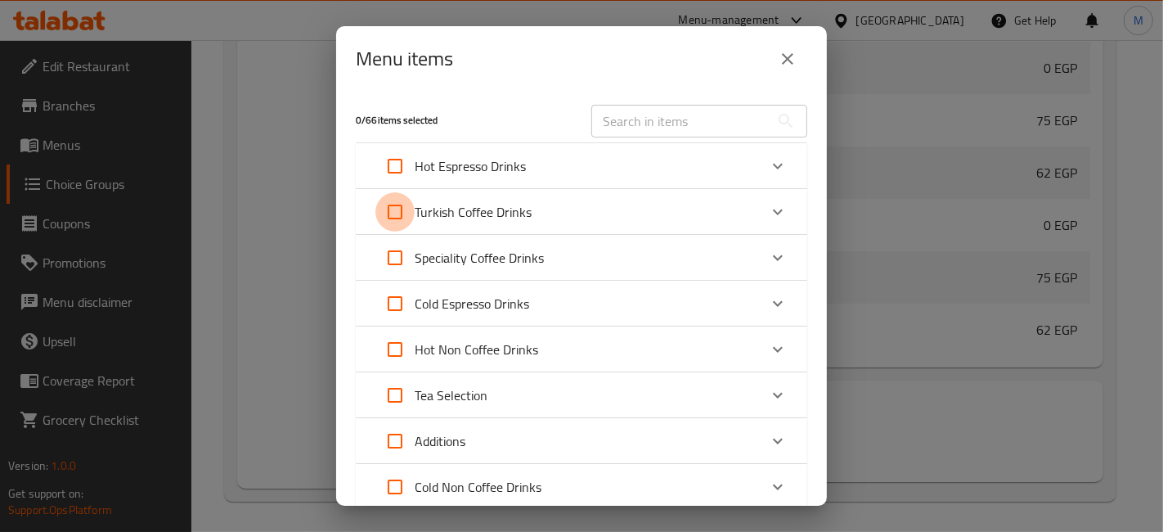
checkbox input "true"
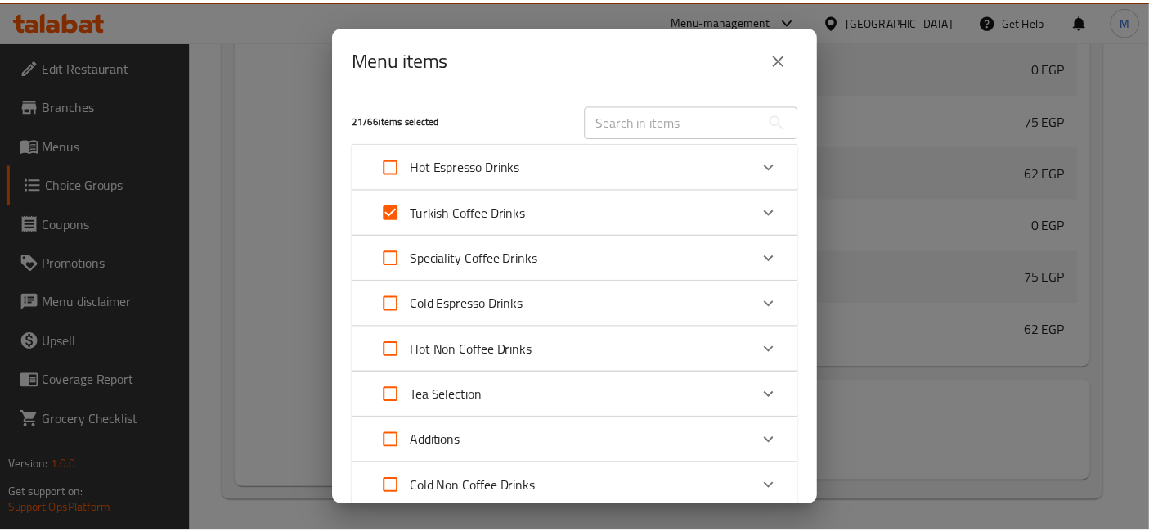
scroll to position [117, 0]
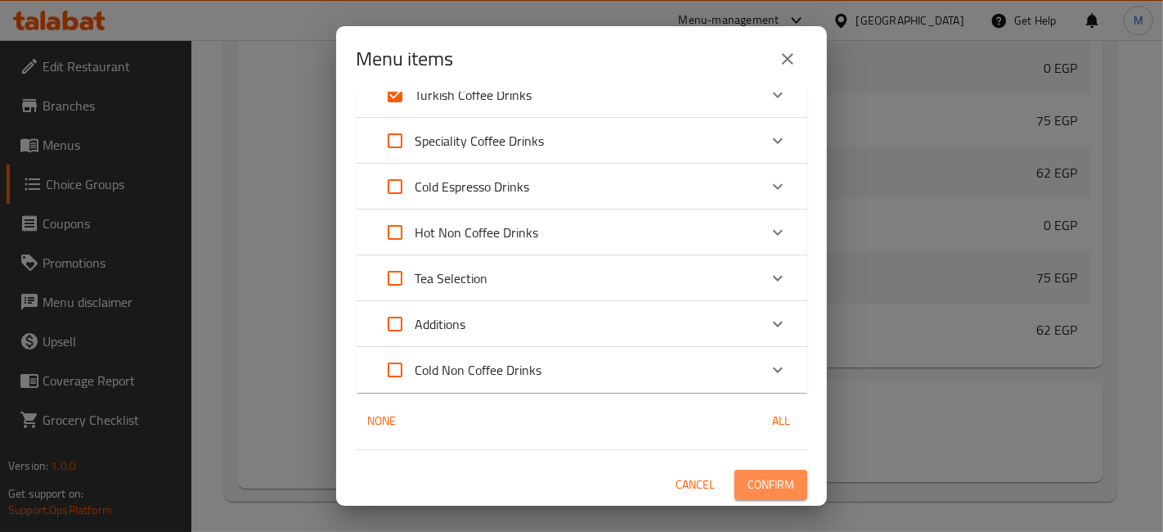
click at [775, 484] on span "Confirm" at bounding box center [771, 484] width 47 height 20
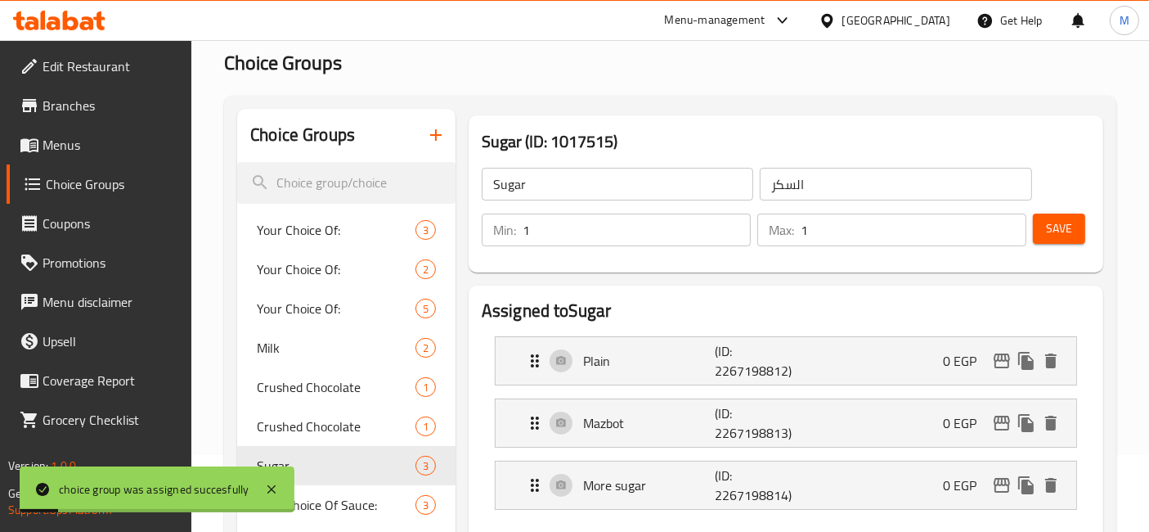
scroll to position [0, 0]
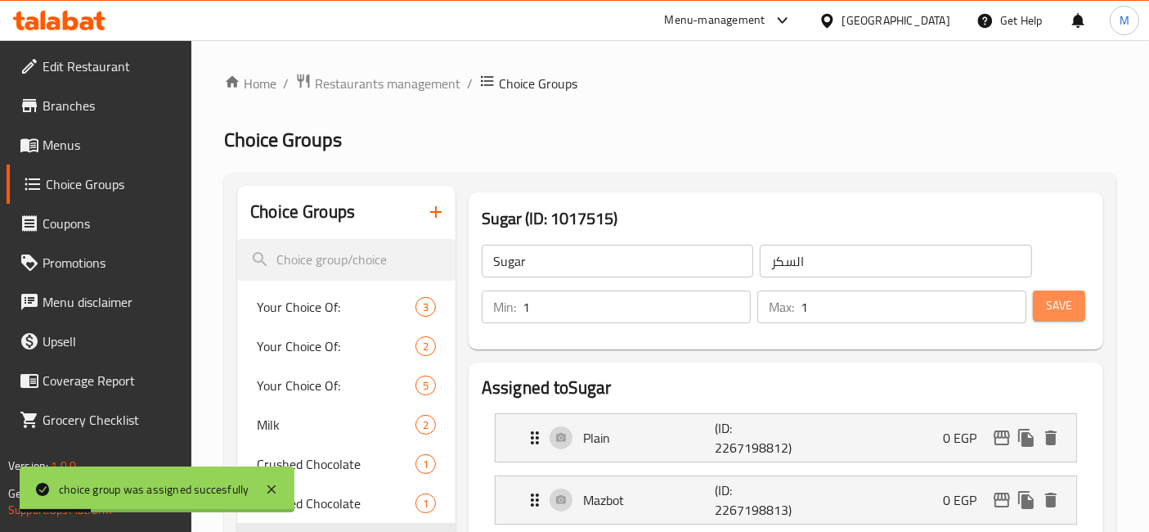
click at [1079, 315] on button "Save" at bounding box center [1059, 305] width 52 height 30
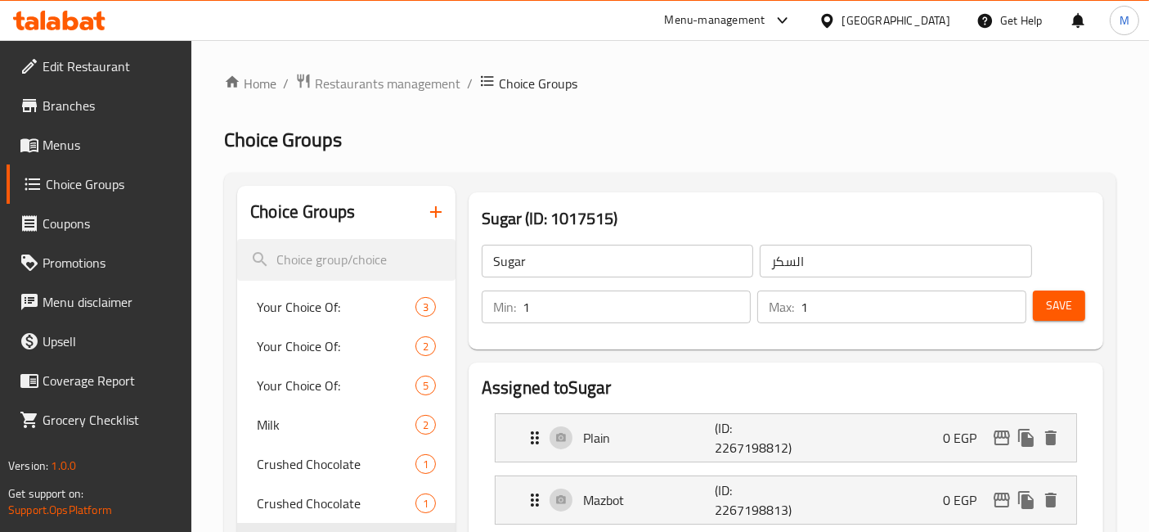
click at [99, 83] on link "Edit Restaurant" at bounding box center [100, 66] width 186 height 39
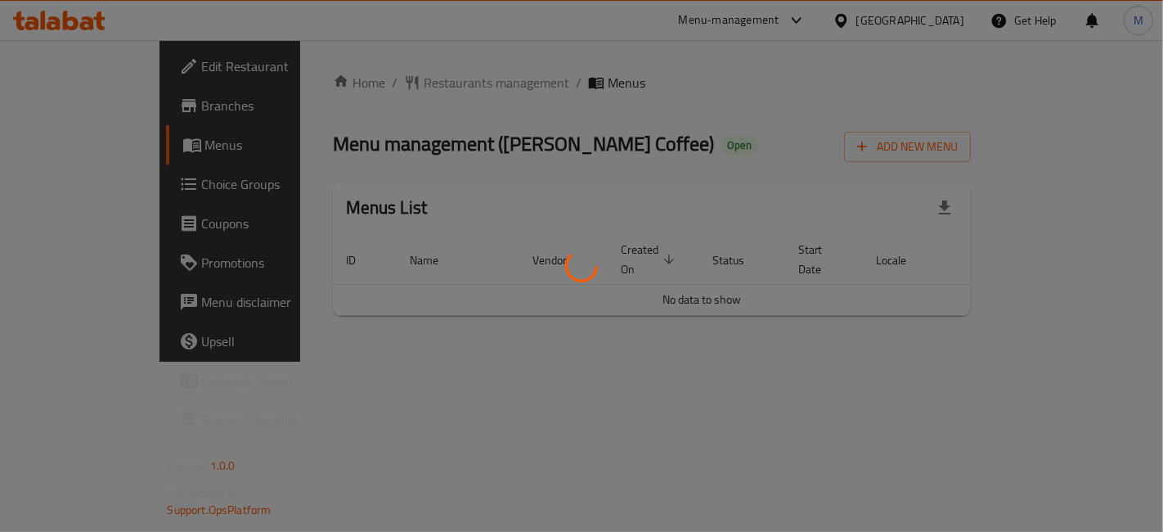
click at [1103, 296] on div at bounding box center [581, 266] width 1163 height 532
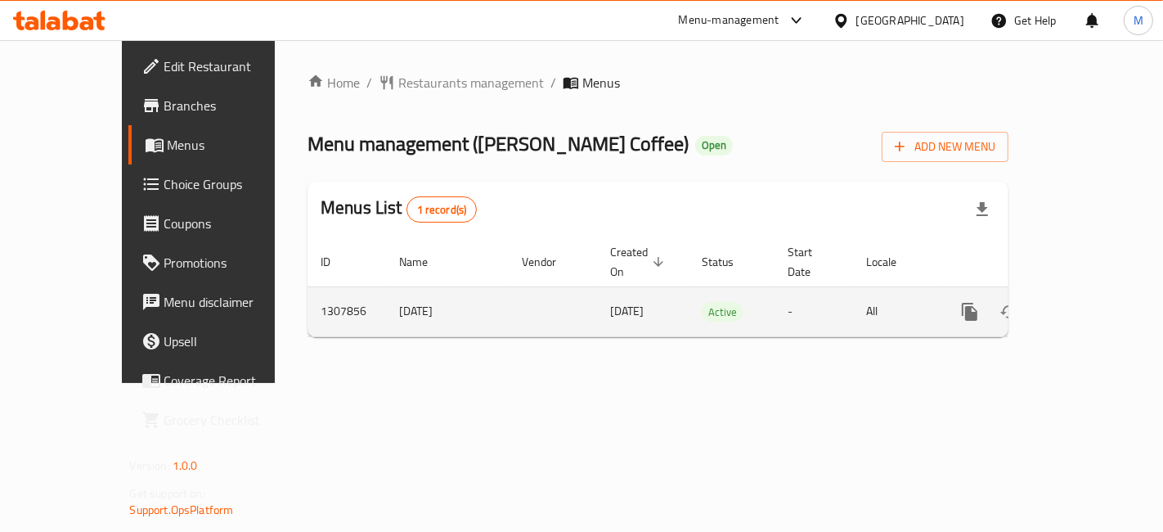
drag, startPoint x: 694, startPoint y: 397, endPoint x: 1129, endPoint y: 290, distance: 448.9
click at [1041, 276] on div "Home / Restaurants management / Menus Menu management ( Al Fayomi Coffee ) Open…" at bounding box center [658, 211] width 766 height 343
click at [1098, 302] on icon "enhanced table" at bounding box center [1088, 312] width 20 height 20
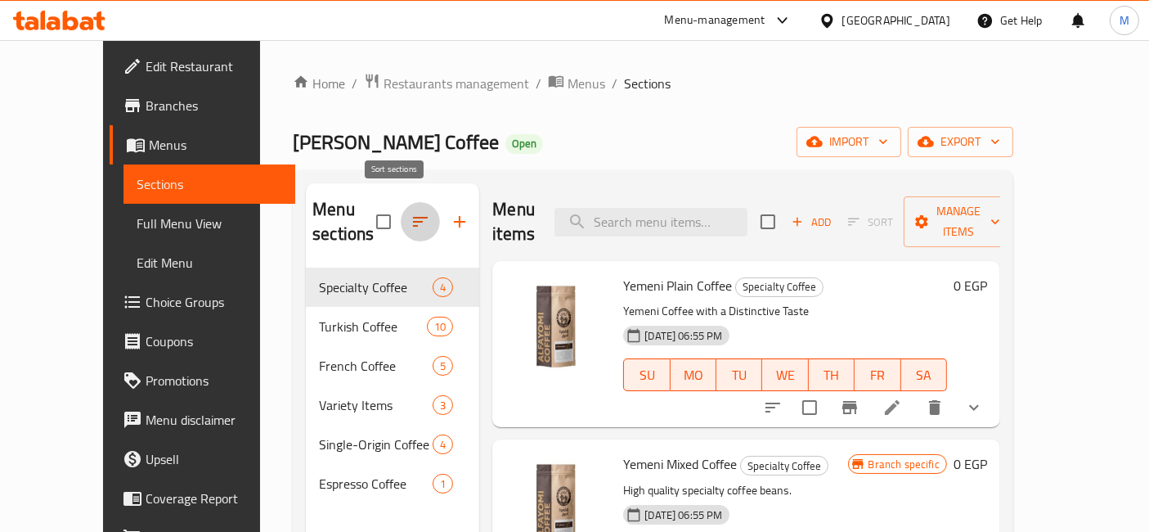
click at [411, 212] on icon "button" at bounding box center [421, 222] width 20 height 20
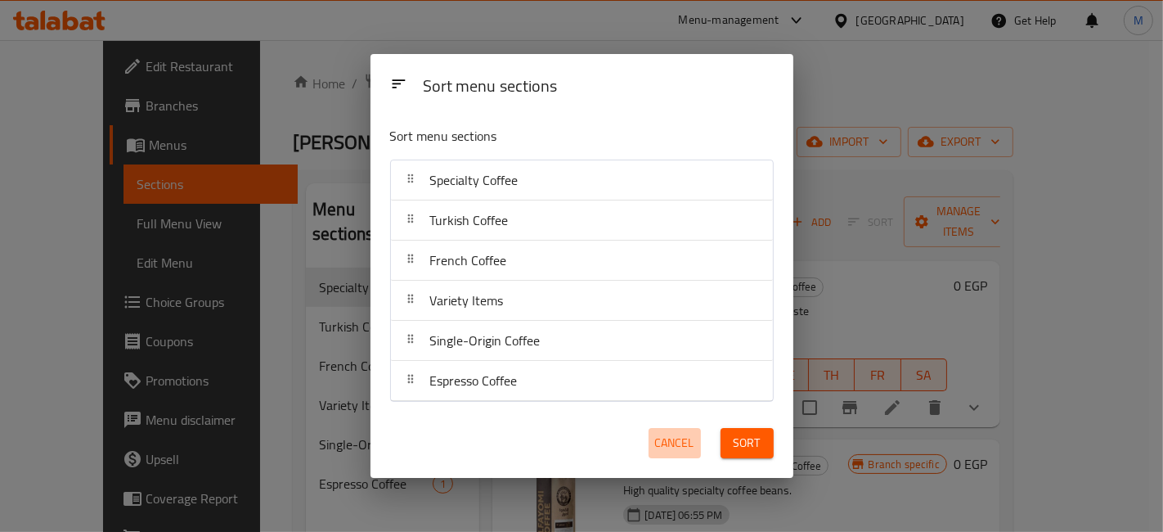
click at [678, 449] on span "Cancel" at bounding box center [674, 443] width 39 height 20
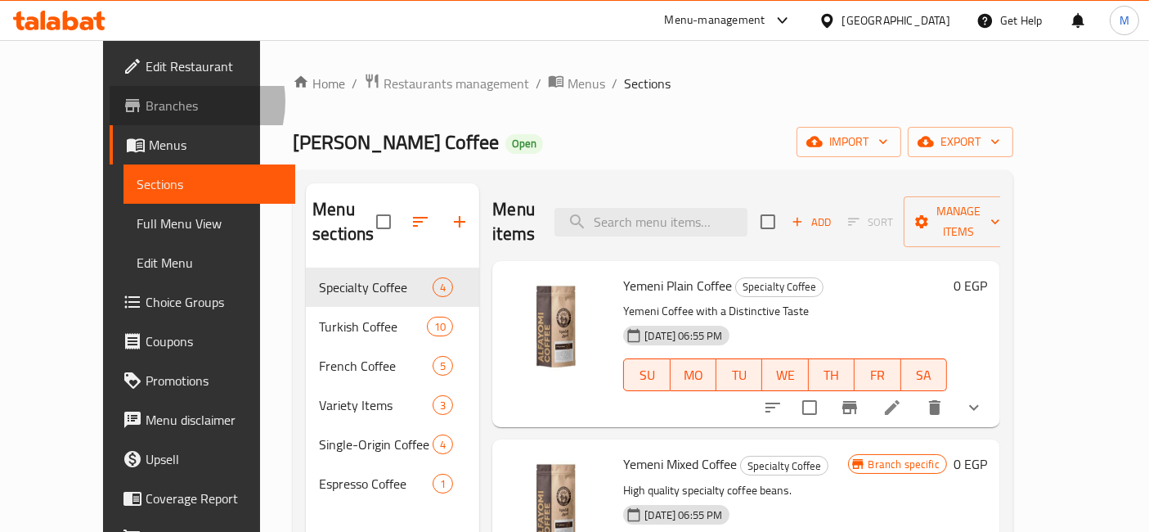
click at [146, 101] on span "Branches" at bounding box center [214, 106] width 137 height 20
click at [146, 106] on span "Branches" at bounding box center [214, 106] width 137 height 20
